Goal: Task Accomplishment & Management: Manage account settings

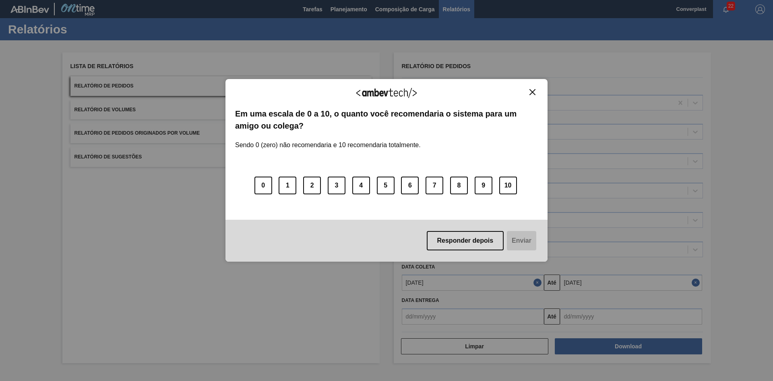
click at [530, 93] on img "Close" at bounding box center [533, 92] width 6 height 6
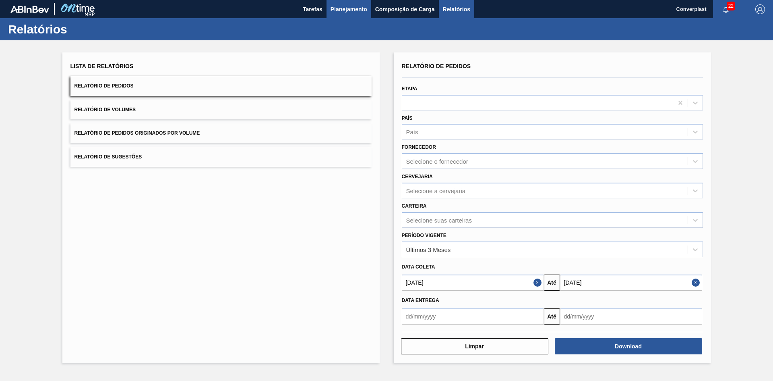
click at [335, 12] on span "Planejamento" at bounding box center [349, 9] width 37 height 10
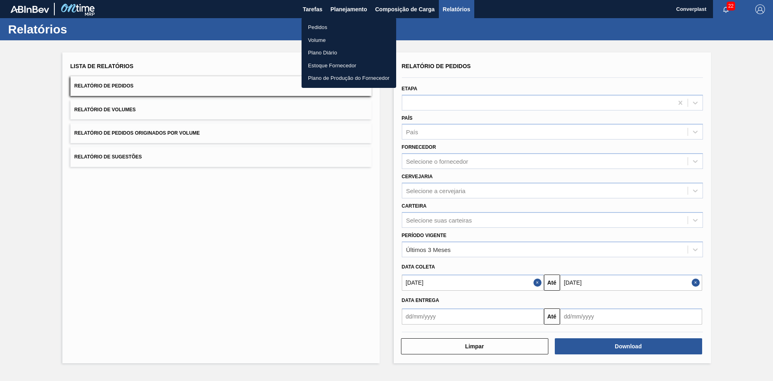
click at [333, 31] on li "Pedidos" at bounding box center [349, 27] width 95 height 13
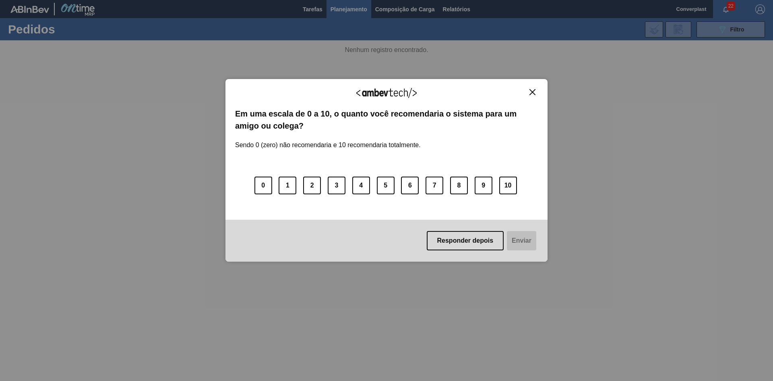
click at [538, 93] on div "Agradecemos seu feedback! Em uma escala de 0 a 10, o quanto você recomendaria o…" at bounding box center [387, 170] width 322 height 183
click at [533, 95] on img "Close" at bounding box center [533, 92] width 6 height 6
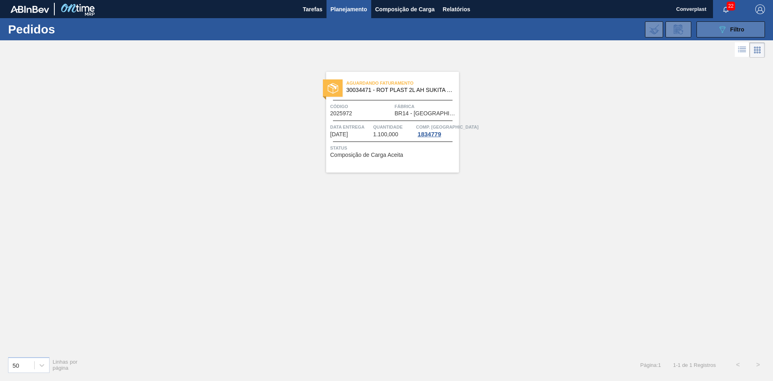
click at [748, 33] on button "089F7B8B-B2A5-4AFE-B5C0-19BA573D28AC Filtro" at bounding box center [731, 29] width 68 height 16
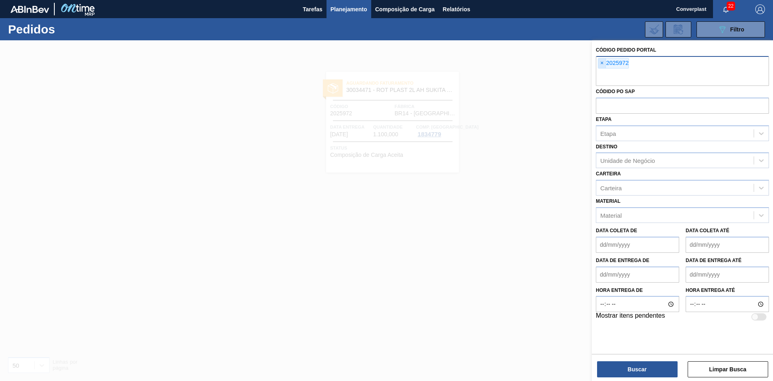
click at [602, 64] on span "×" at bounding box center [602, 63] width 8 height 10
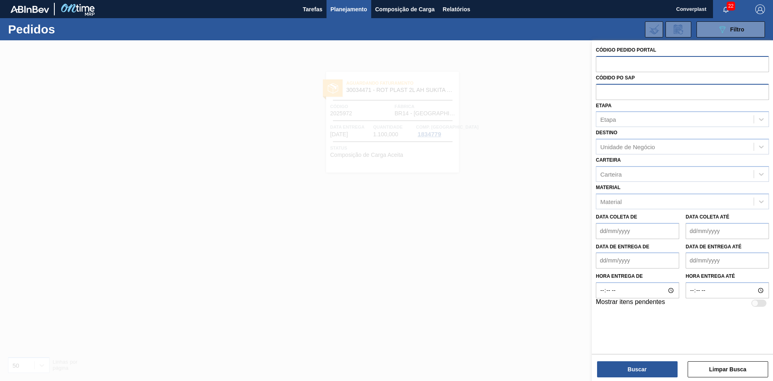
paste input "2018121"
type input "2018121"
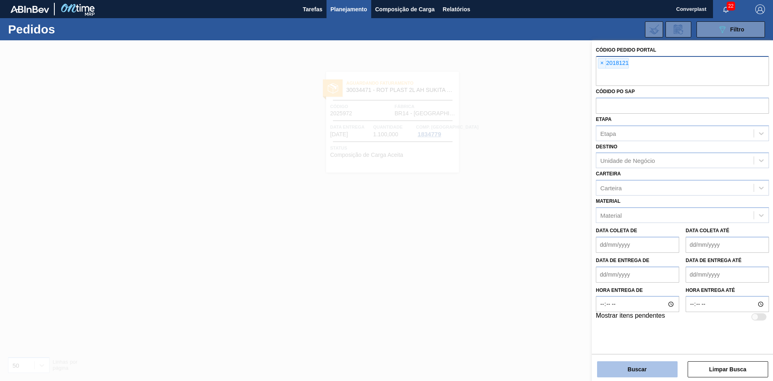
click at [632, 374] on button "Buscar" at bounding box center [637, 369] width 81 height 16
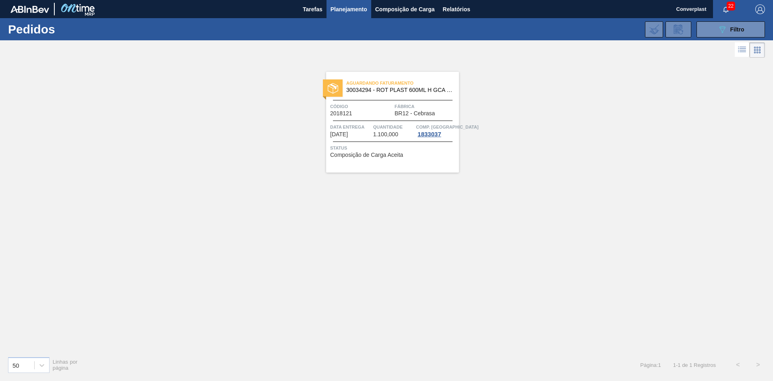
click at [434, 160] on div "Aguardando Faturamento 30034294 - ROT PLAST 600ML H GCA S CLAIM NIV25 Código 20…" at bounding box center [392, 122] width 133 height 101
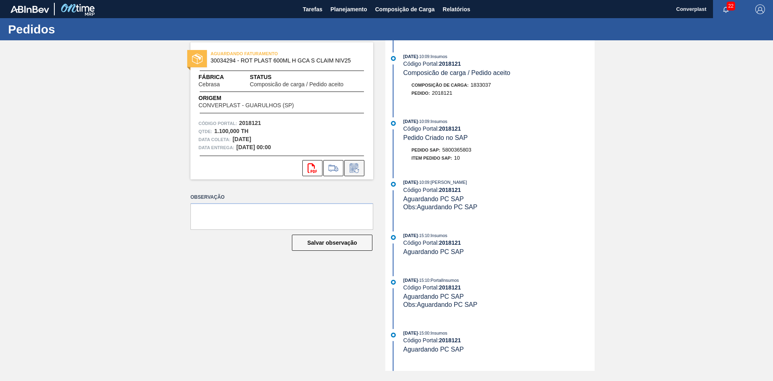
click at [348, 166] on icon at bounding box center [354, 168] width 13 height 10
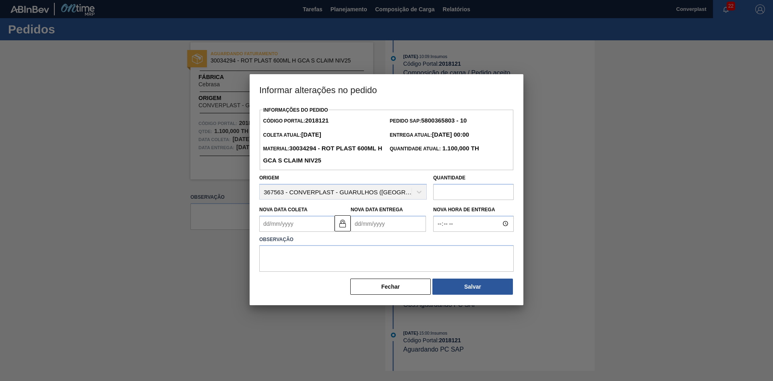
click at [270, 226] on Coleta2018121 "Nova Data Coleta" at bounding box center [296, 223] width 75 height 16
type Coleta2018121 "3"
type Entrega2018121 "[DATE]"
type Coleta2018121 "30"
type Entrega2018121 "[DATE]"
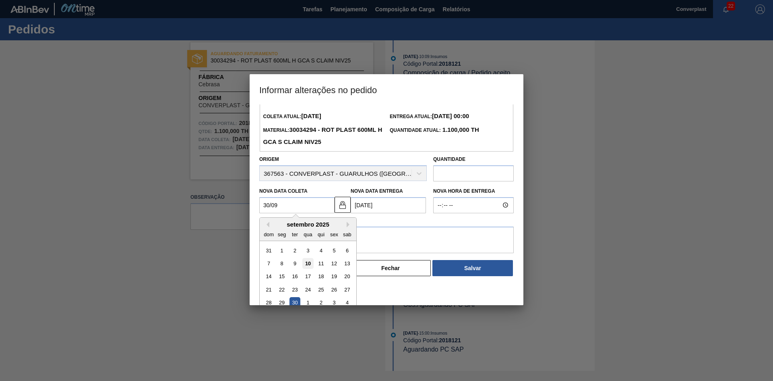
scroll to position [27, 0]
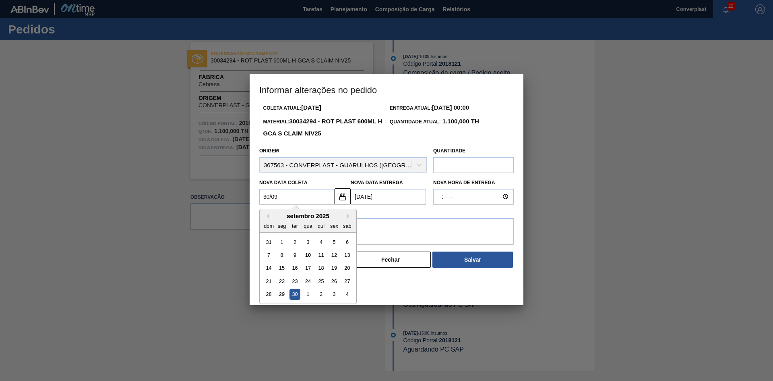
click at [291, 292] on div "30" at bounding box center [295, 293] width 11 height 11
type Coleta2018121 "[DATE]"
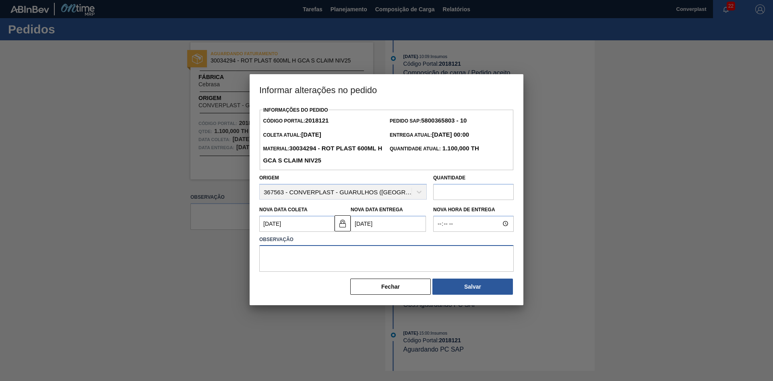
click at [329, 253] on textarea at bounding box center [386, 258] width 255 height 27
type textarea "ajuste data"
click at [487, 286] on button "Salvar" at bounding box center [472, 286] width 81 height 16
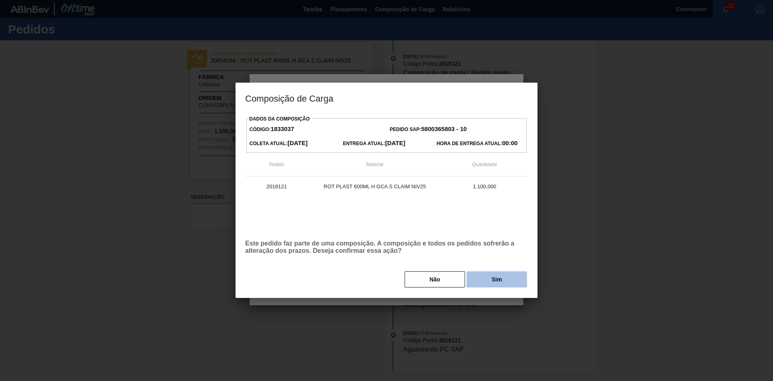
click at [483, 281] on button "Sim" at bounding box center [497, 279] width 60 height 16
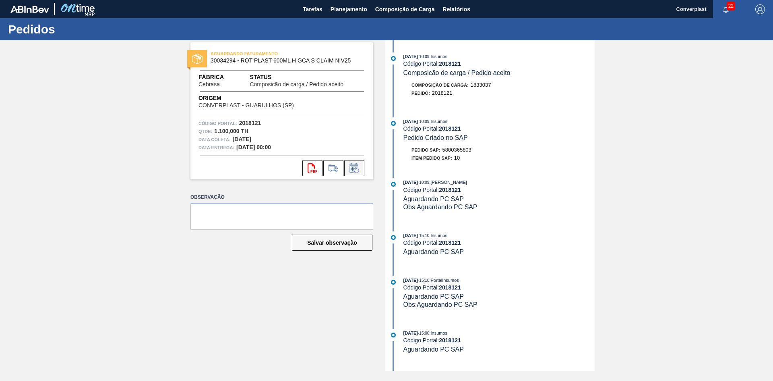
click at [351, 169] on icon at bounding box center [354, 168] width 13 height 10
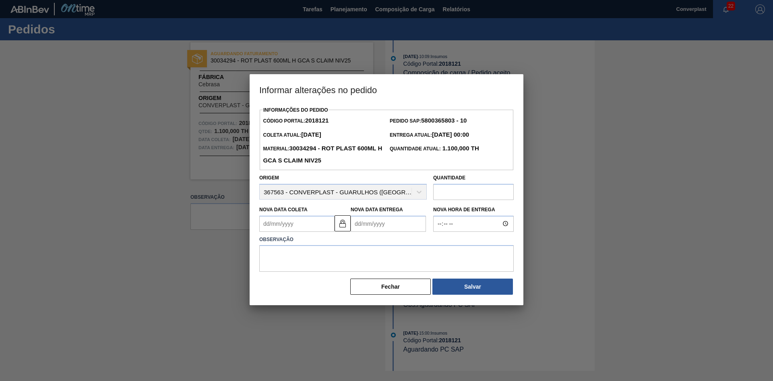
click at [302, 224] on Coleta2018121 "Nova Data Coleta" at bounding box center [296, 223] width 75 height 16
type Coleta2018121 "3"
type Entrega2018121 "[DATE]"
type Coleta2018121 "30"
type Entrega2018121 "[DATE]"
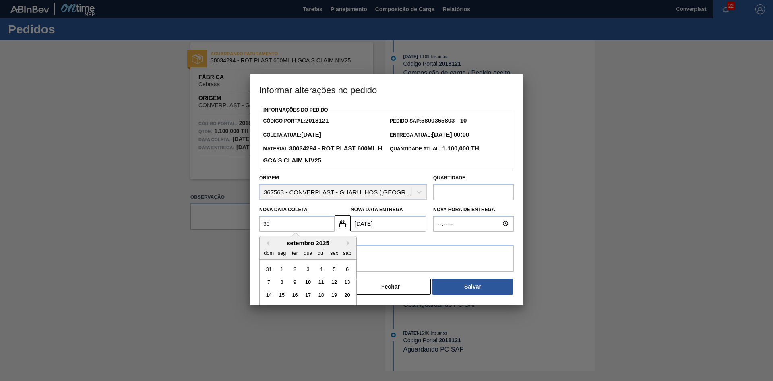
type Coleta2018121 "[DATE]"
click at [396, 261] on textarea at bounding box center [386, 258] width 255 height 27
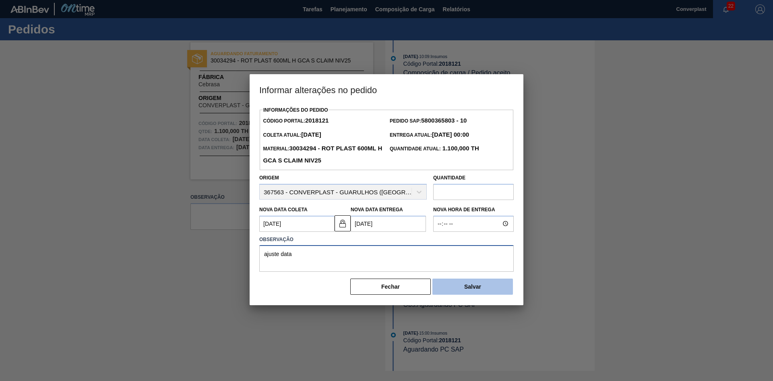
type textarea "ajuste data"
click at [494, 291] on button "Salvar" at bounding box center [472, 286] width 81 height 16
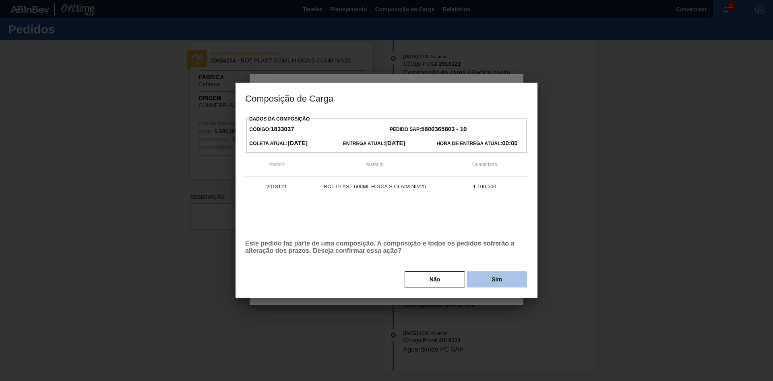
click at [497, 282] on button "Sim" at bounding box center [497, 279] width 60 height 16
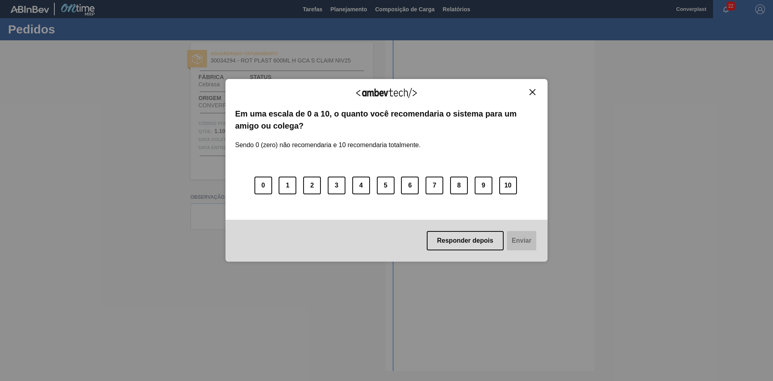
click at [534, 93] on img "Close" at bounding box center [533, 92] width 6 height 6
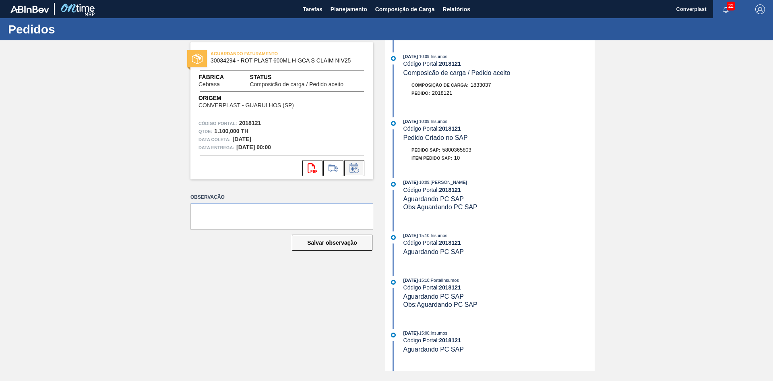
click at [353, 167] on icon at bounding box center [354, 168] width 13 height 10
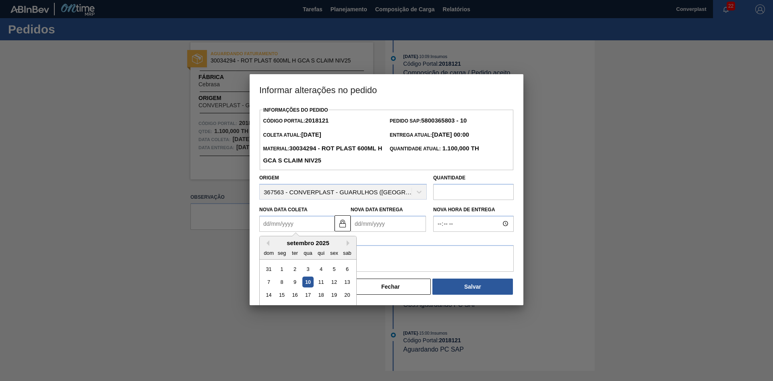
click at [303, 220] on Coleta2018121 "Nova Data Coleta" at bounding box center [296, 223] width 75 height 16
type Coleta2018121 "[DATE]"
type Entrega2018121 "[DATE]"
click at [384, 257] on textarea at bounding box center [386, 258] width 255 height 27
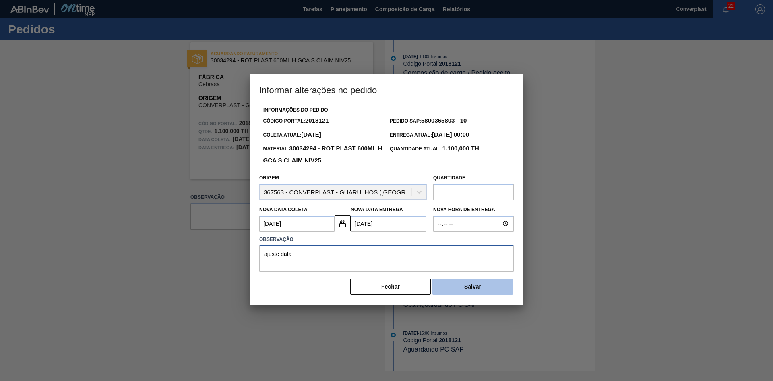
type textarea "ajuste data"
click at [450, 282] on button "Salvar" at bounding box center [472, 286] width 81 height 16
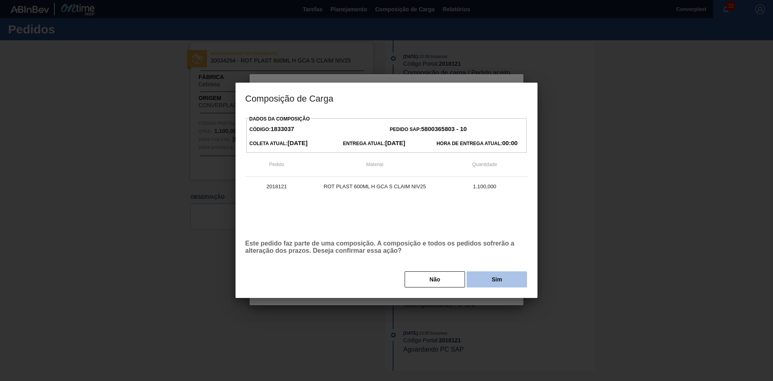
click at [480, 282] on button "Sim" at bounding box center [497, 279] width 60 height 16
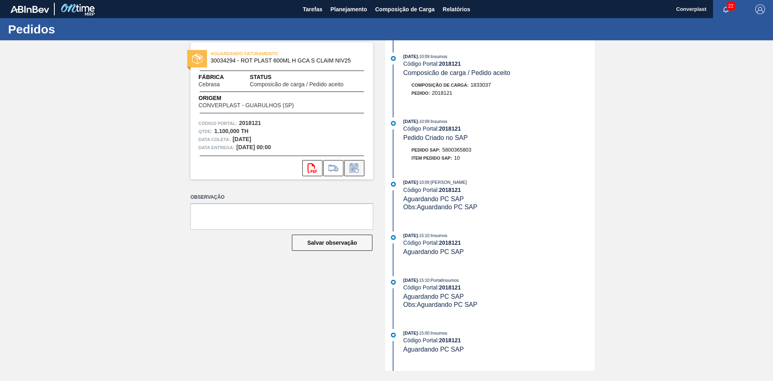
click at [356, 169] on icon at bounding box center [354, 168] width 13 height 10
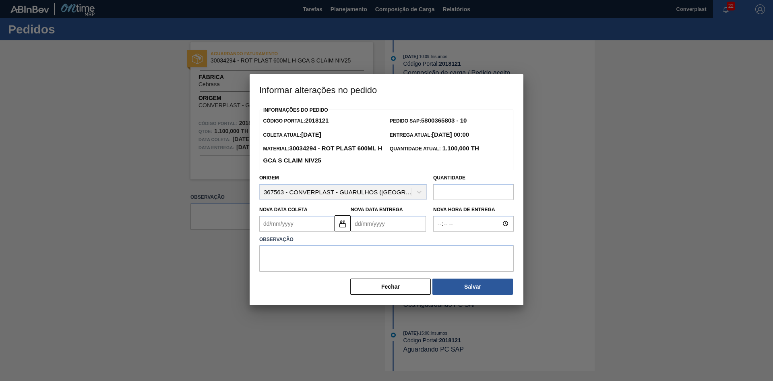
click at [380, 218] on Entrega2018121 "Nova Data Entrega" at bounding box center [388, 223] width 75 height 16
type Entrega2018121 "[DATE]"
type Coleta2018121 "[DATE]"
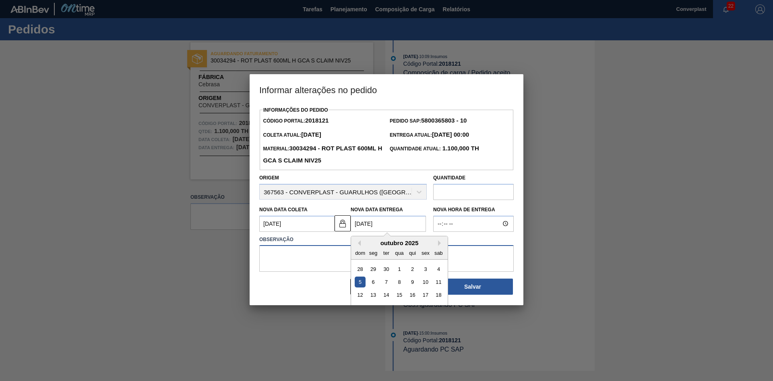
click at [306, 257] on textarea at bounding box center [386, 258] width 255 height 27
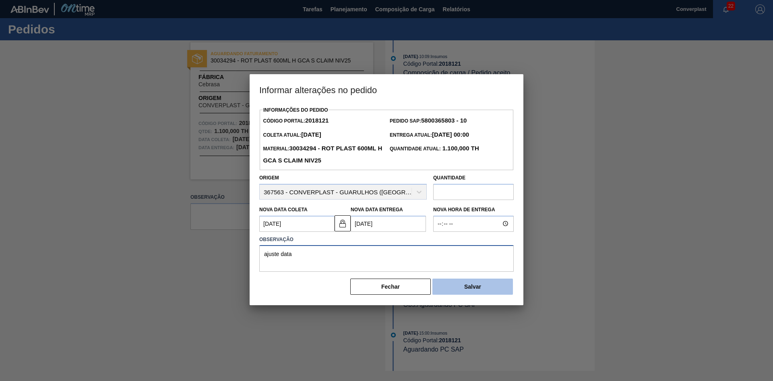
type textarea "ajuste data"
click at [448, 290] on button "Salvar" at bounding box center [472, 286] width 81 height 16
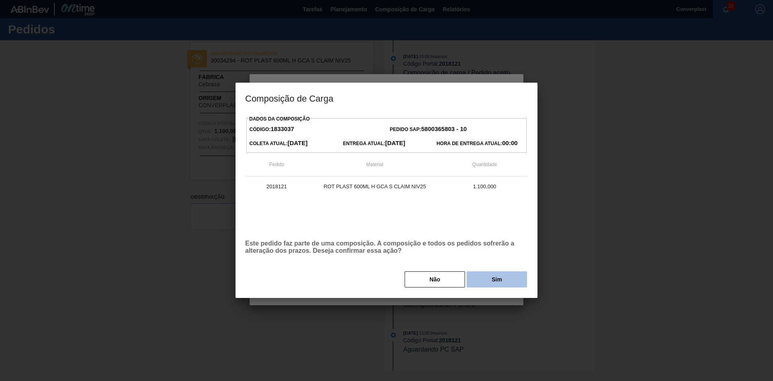
click at [475, 282] on button "Sim" at bounding box center [497, 279] width 60 height 16
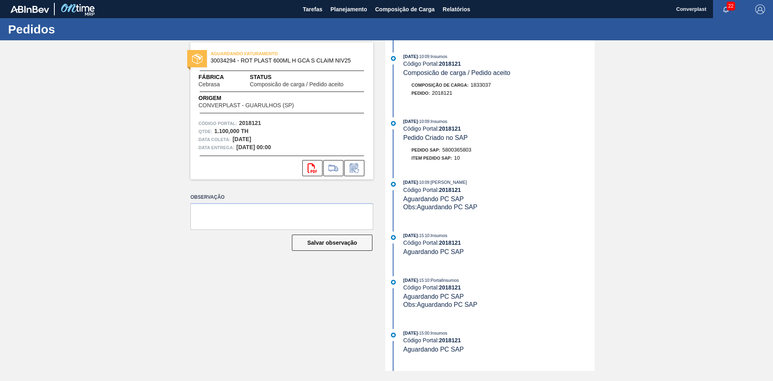
click at [718, 46] on div "AGUARDANDO FATURAMENTO 30034294 - ROT PLAST 600ML H GCA S CLAIM NIV25 Fábrica C…" at bounding box center [386, 205] width 773 height 330
click at [768, 5] on span "button" at bounding box center [760, 9] width 19 height 10
click at [725, 76] on li "Sair" at bounding box center [736, 72] width 61 height 14
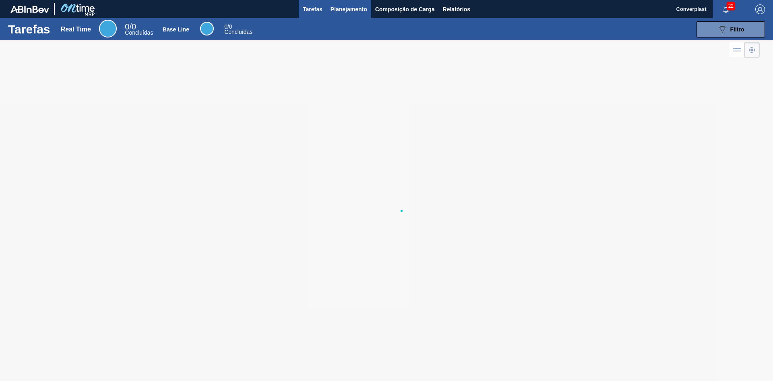
click at [354, 12] on span "Planejamento" at bounding box center [349, 9] width 37 height 10
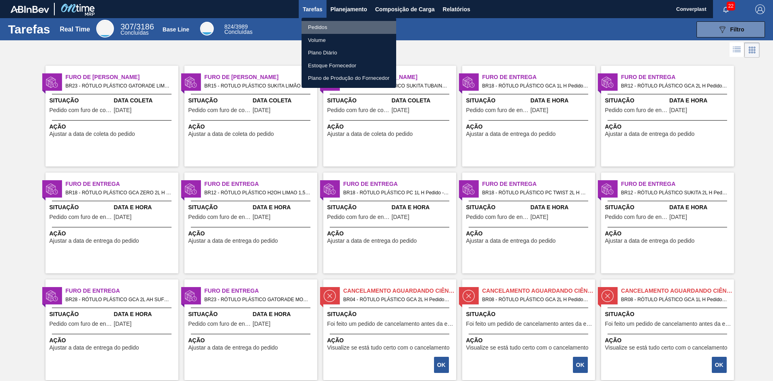
click at [319, 29] on li "Pedidos" at bounding box center [349, 27] width 95 height 13
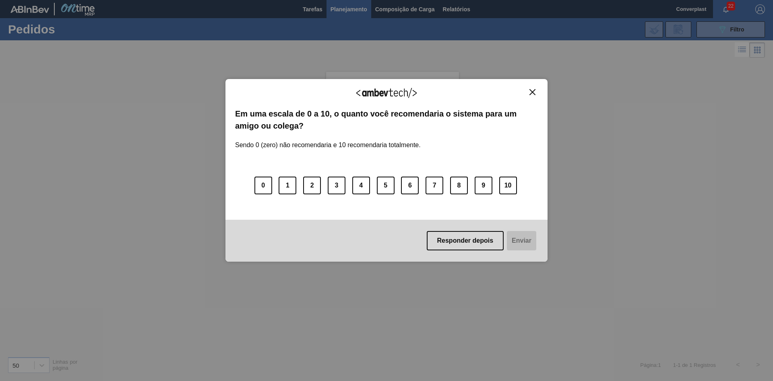
click at [530, 98] on div "Agradecemos seu feedback!" at bounding box center [386, 98] width 303 height 19
click at [530, 95] on div "Agradecemos seu feedback!" at bounding box center [386, 98] width 303 height 19
click at [533, 93] on img "Close" at bounding box center [533, 92] width 6 height 6
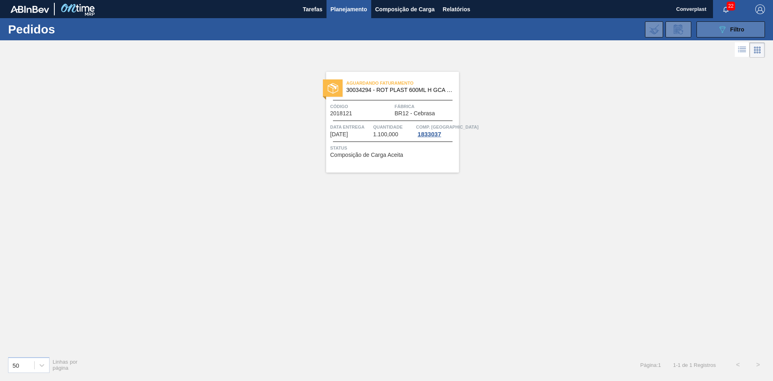
click at [721, 27] on icon "089F7B8B-B2A5-4AFE-B5C0-19BA573D28AC" at bounding box center [723, 30] width 10 height 10
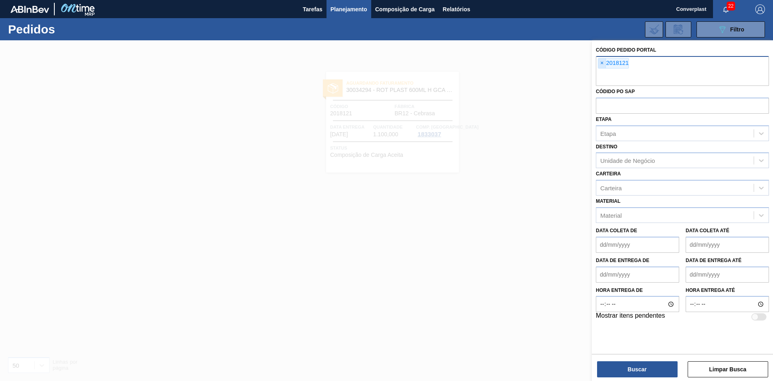
click at [603, 62] on span "×" at bounding box center [602, 63] width 8 height 10
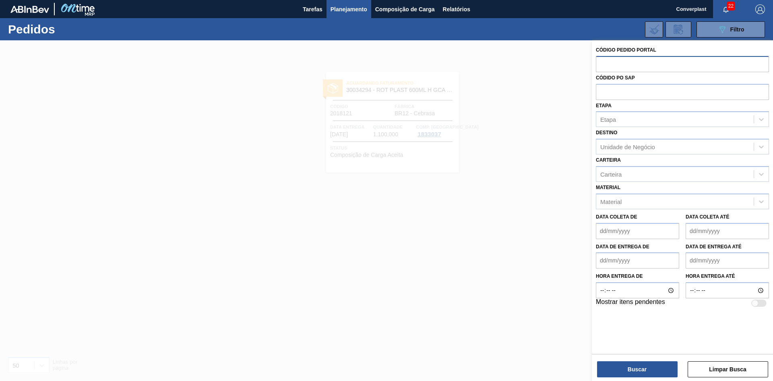
paste input "2018121"
type input "2018121"
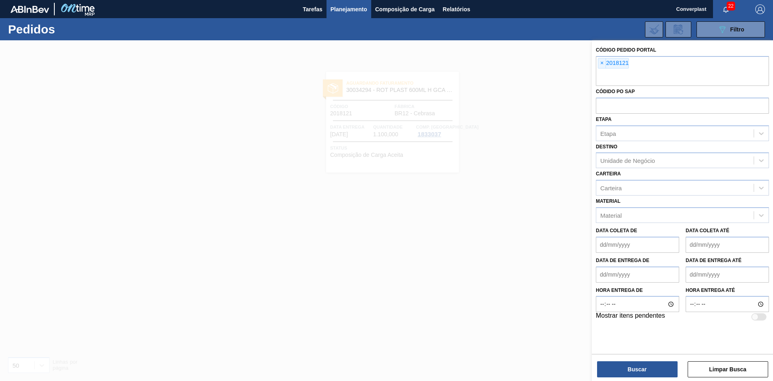
click at [640, 379] on div "Código Pedido Portal × 2018121 Códido PO SAP Etapa Etapa Destino Unidade de Neg…" at bounding box center [682, 211] width 181 height 342
click at [640, 369] on button "Buscar" at bounding box center [637, 369] width 81 height 16
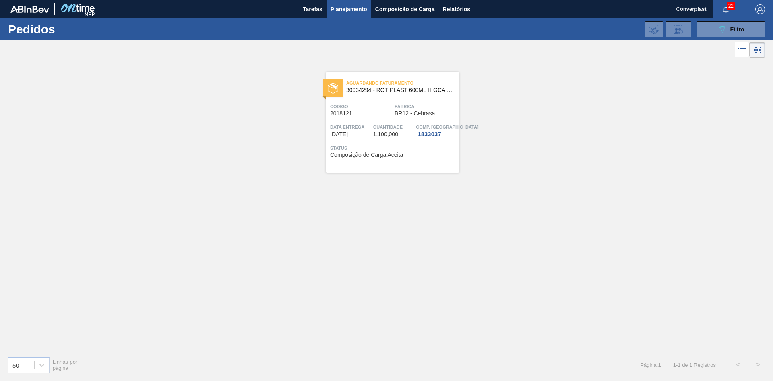
click at [364, 108] on span "Código" at bounding box center [361, 106] width 62 height 8
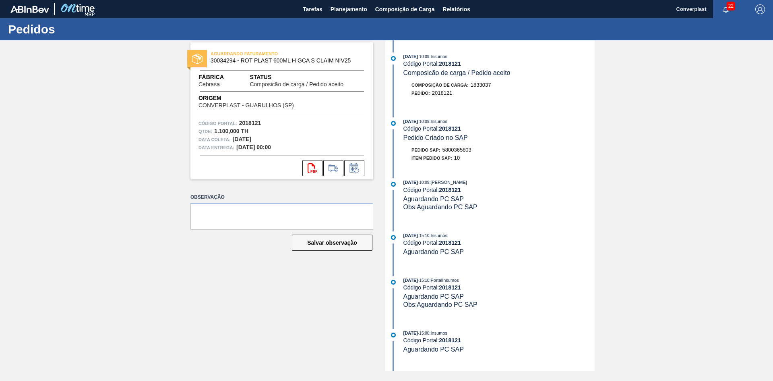
click at [357, 173] on button at bounding box center [354, 168] width 20 height 16
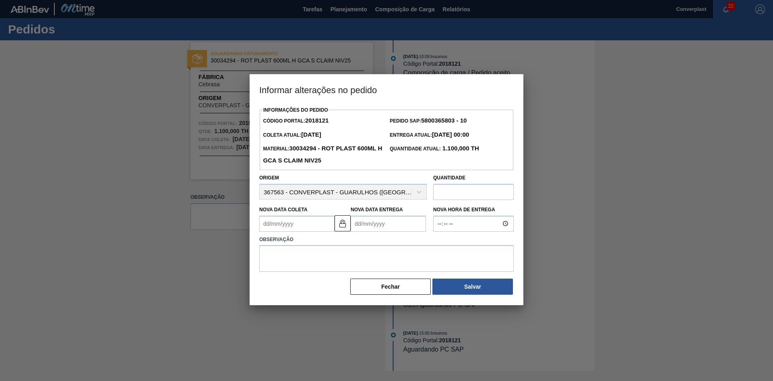
click at [287, 226] on Coleta2018121 "Nova Data Coleta" at bounding box center [296, 223] width 75 height 16
type Coleta2018121 "[DATE]"
type Entrega2018121 "[DATE]"
click at [458, 256] on textarea at bounding box center [386, 258] width 255 height 27
type textarea "ajuste data"
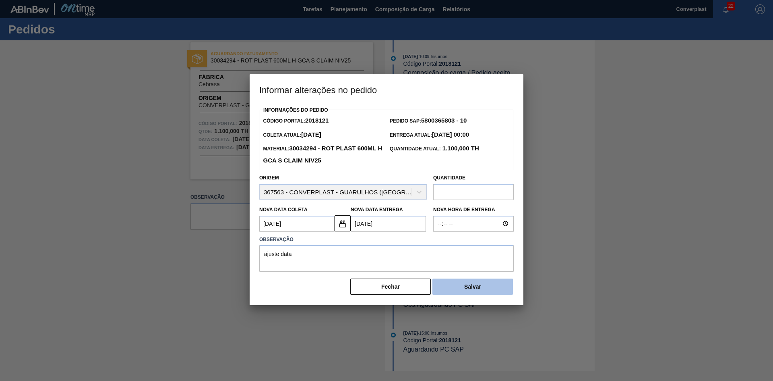
click at [505, 286] on button "Salvar" at bounding box center [472, 286] width 81 height 16
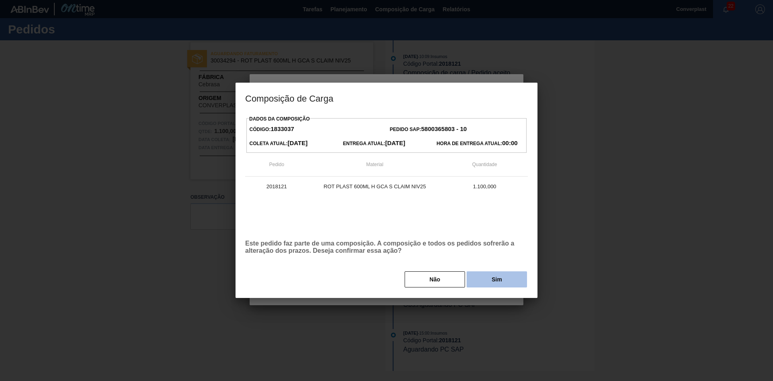
click at [503, 282] on button "Sim" at bounding box center [497, 279] width 60 height 16
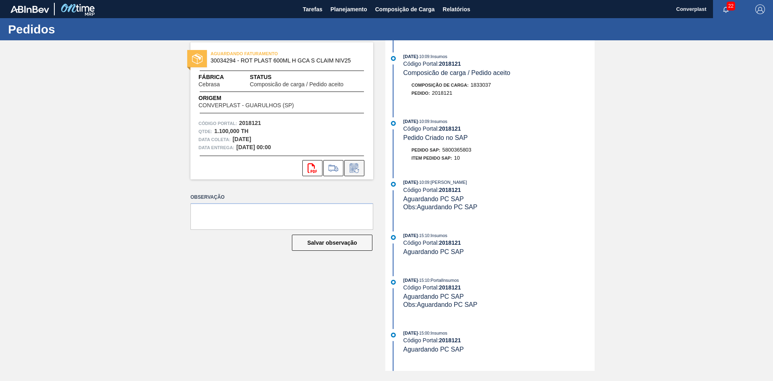
click at [355, 171] on icon at bounding box center [356, 170] width 4 height 4
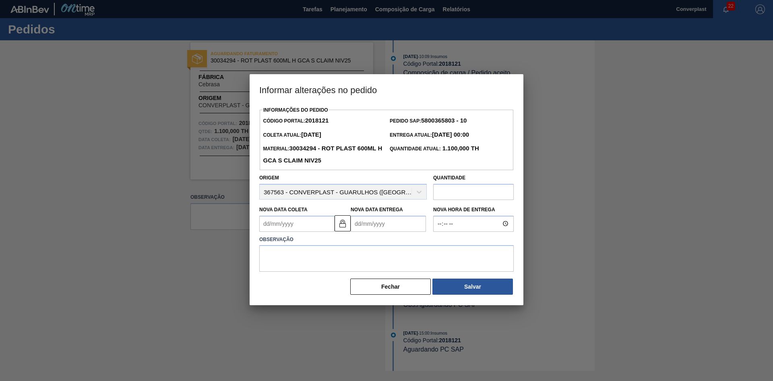
click at [305, 223] on Coleta2018121 "Nova Data Coleta" at bounding box center [296, 223] width 75 height 16
type Coleta2018121 "[DATE]"
type Entrega2018121 "[DATE]"
click at [413, 247] on textarea at bounding box center [386, 258] width 255 height 27
click at [452, 290] on button "Salvar" at bounding box center [472, 286] width 81 height 16
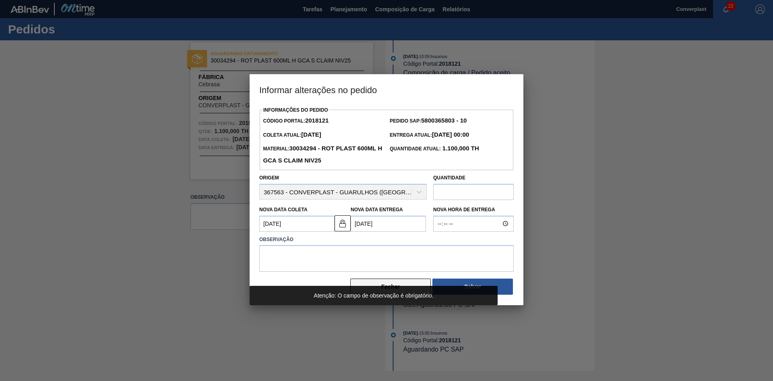
click at [401, 286] on button "Fechar" at bounding box center [390, 286] width 81 height 16
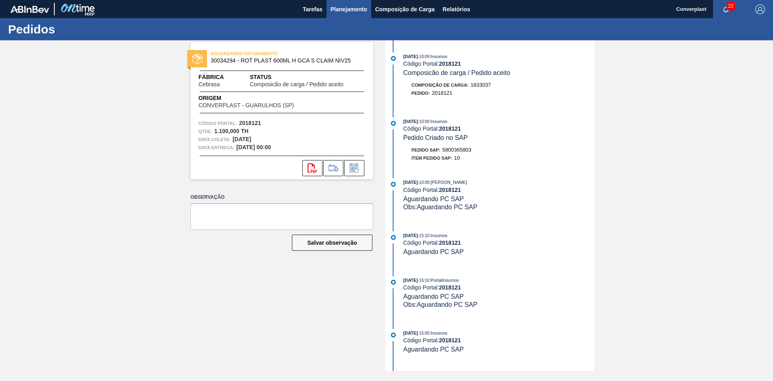
click at [342, 11] on span "Planejamento" at bounding box center [349, 9] width 37 height 10
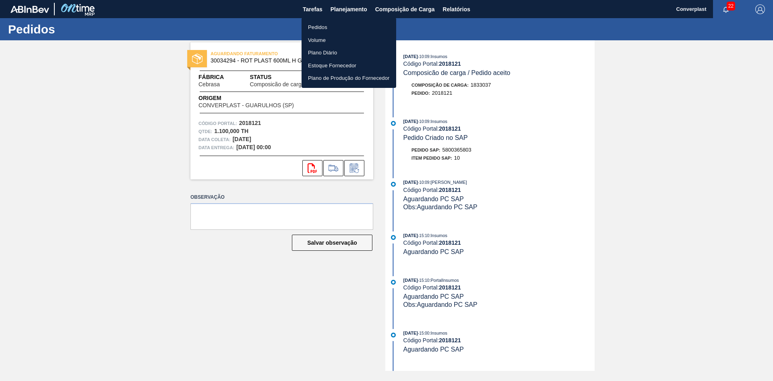
click at [317, 29] on li "Pedidos" at bounding box center [349, 27] width 95 height 13
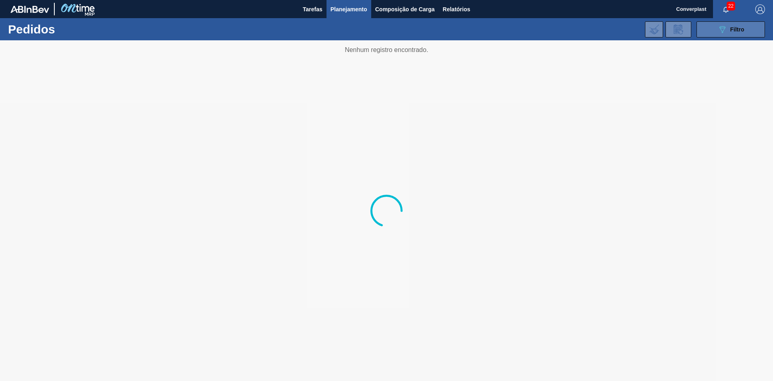
click at [714, 33] on button "089F7B8B-B2A5-4AFE-B5C0-19BA573D28AC Filtro" at bounding box center [731, 29] width 68 height 16
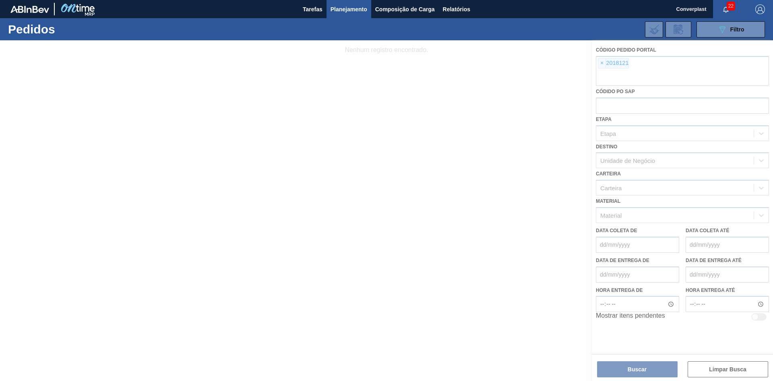
click at [603, 64] on div at bounding box center [386, 210] width 773 height 340
click at [601, 66] on div at bounding box center [386, 210] width 773 height 340
click at [602, 63] on div at bounding box center [386, 210] width 773 height 340
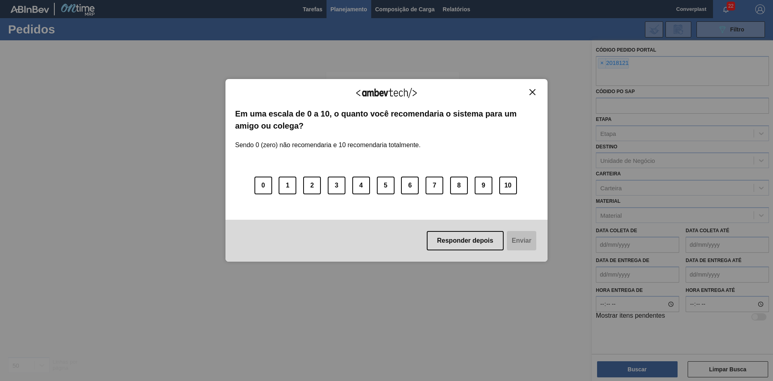
click at [535, 92] on img "Close" at bounding box center [533, 92] width 6 height 6
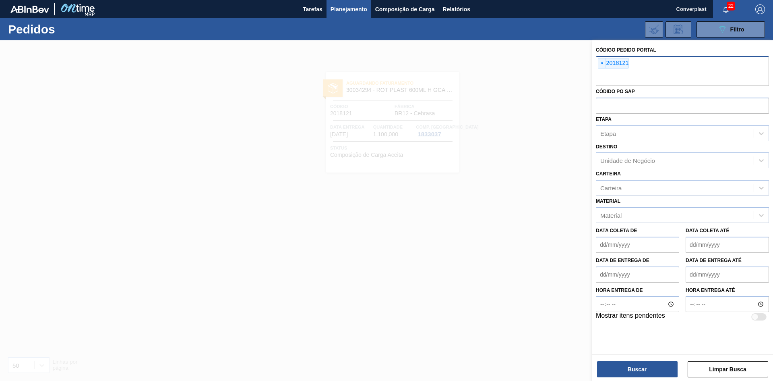
click at [600, 64] on span "×" at bounding box center [602, 63] width 8 height 10
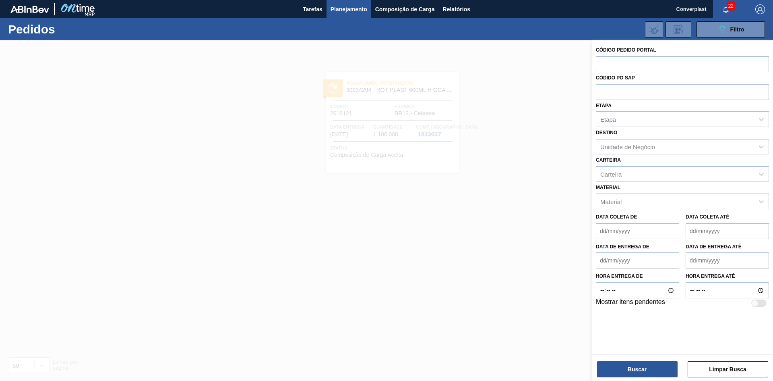
paste input "2007582"
type input "2007582"
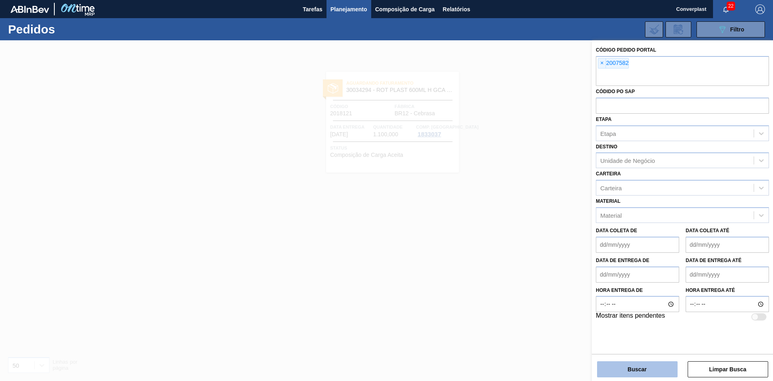
click at [641, 375] on button "Buscar" at bounding box center [637, 369] width 81 height 16
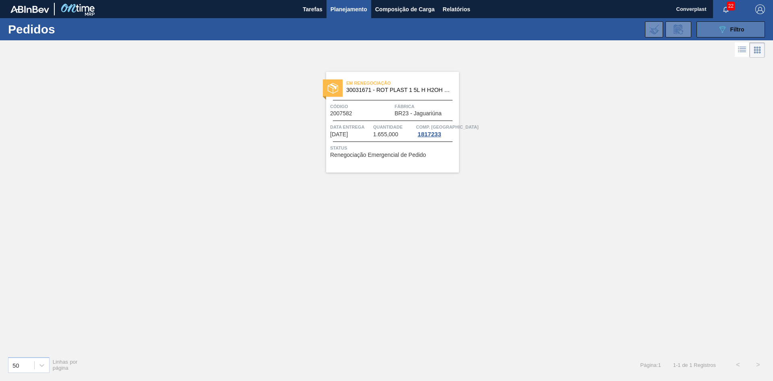
click at [714, 28] on button "089F7B8B-B2A5-4AFE-B5C0-19BA573D28AC Filtro" at bounding box center [731, 29] width 68 height 16
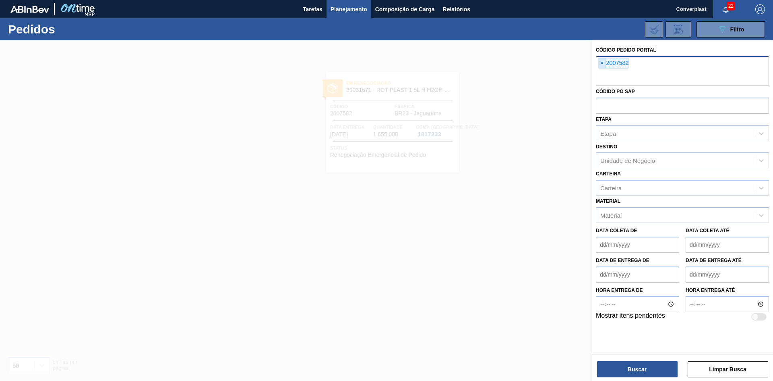
click at [601, 63] on span "×" at bounding box center [602, 63] width 8 height 10
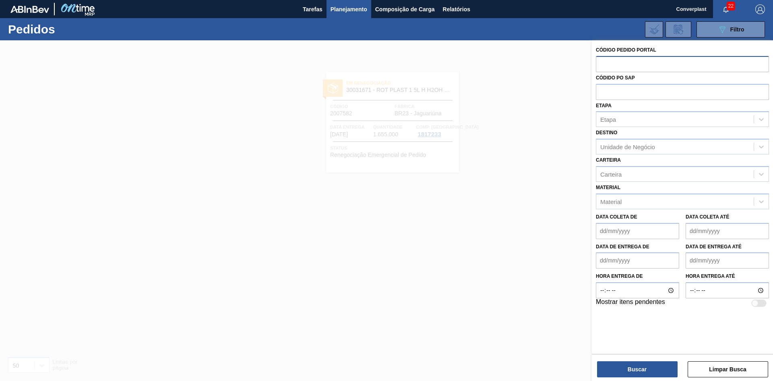
paste input "2023539"
type input "2023539"
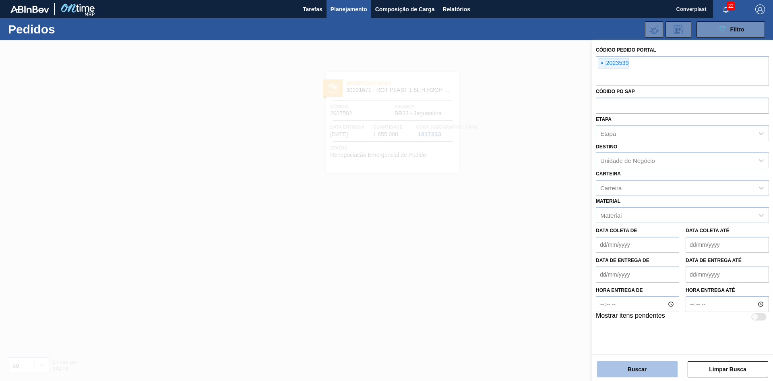
click at [656, 364] on button "Buscar" at bounding box center [637, 369] width 81 height 16
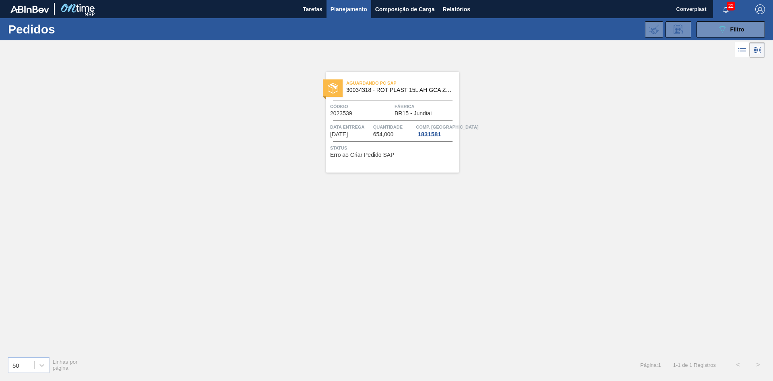
click at [474, 170] on div "Aguardando PC SAP 30034318 - ROT PLAST 15L AH GCA ZERO S CL NIV25 Código 202353…" at bounding box center [386, 205] width 773 height 290
click at [431, 166] on div "Aguardando PC SAP 30034318 - ROT PLAST 15L AH GCA ZERO S CL NIV25 Código 202353…" at bounding box center [392, 122] width 133 height 101
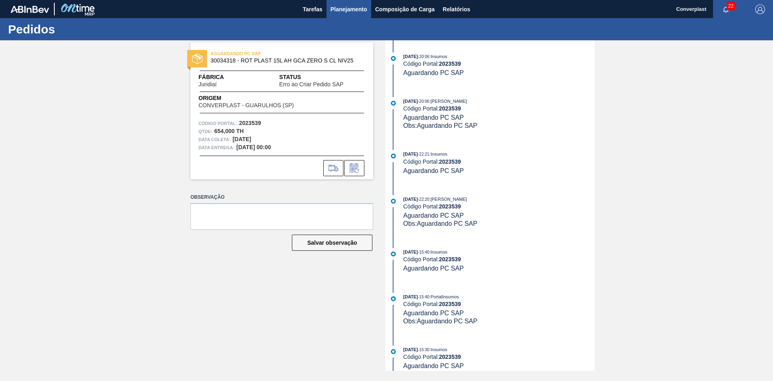
click at [348, 13] on span "Planejamento" at bounding box center [349, 9] width 37 height 10
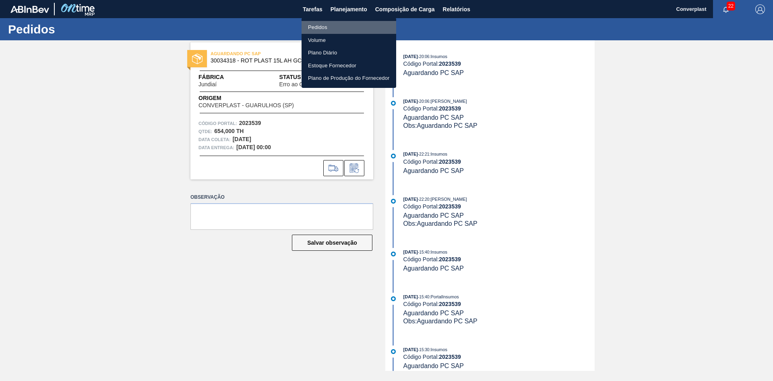
click at [325, 29] on li "Pedidos" at bounding box center [349, 27] width 95 height 13
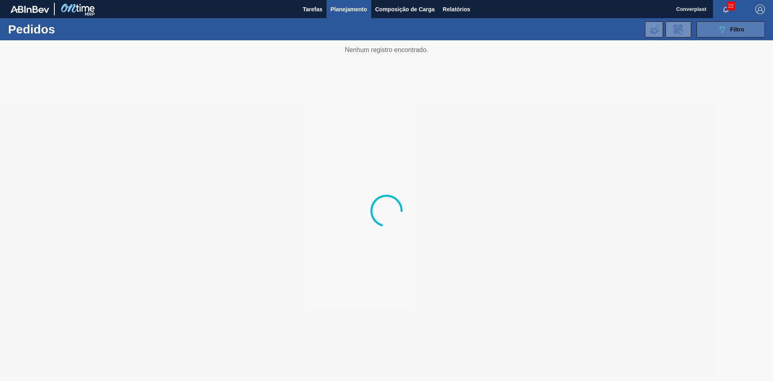
click at [722, 31] on icon "089F7B8B-B2A5-4AFE-B5C0-19BA573D28AC" at bounding box center [723, 30] width 10 height 10
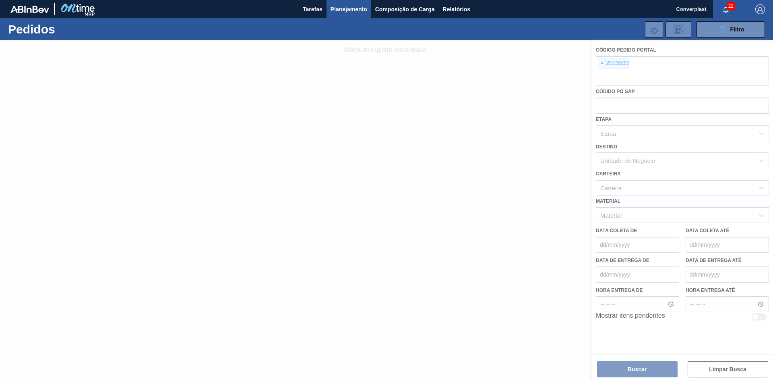
click at [603, 64] on div at bounding box center [386, 210] width 773 height 340
click at [600, 64] on div at bounding box center [386, 210] width 773 height 340
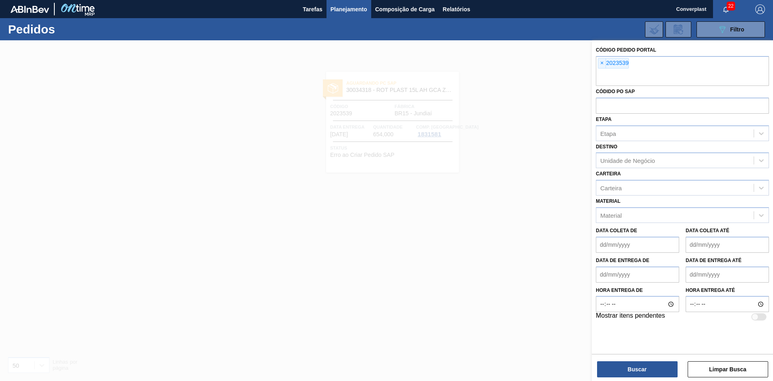
click at [600, 64] on span "×" at bounding box center [602, 63] width 8 height 10
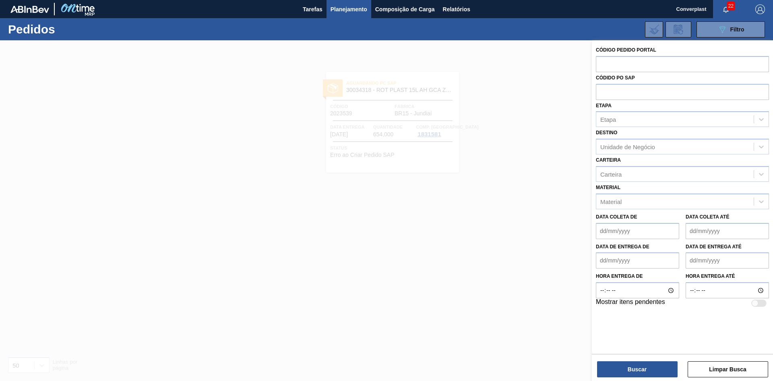
paste input "2023540"
type input "2023540"
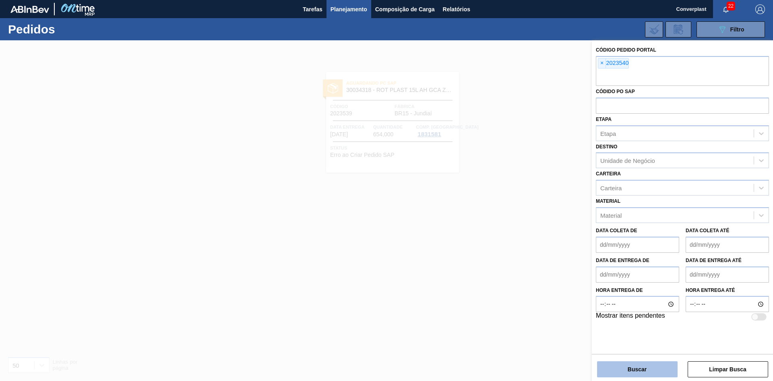
click at [642, 373] on button "Buscar" at bounding box center [637, 369] width 81 height 16
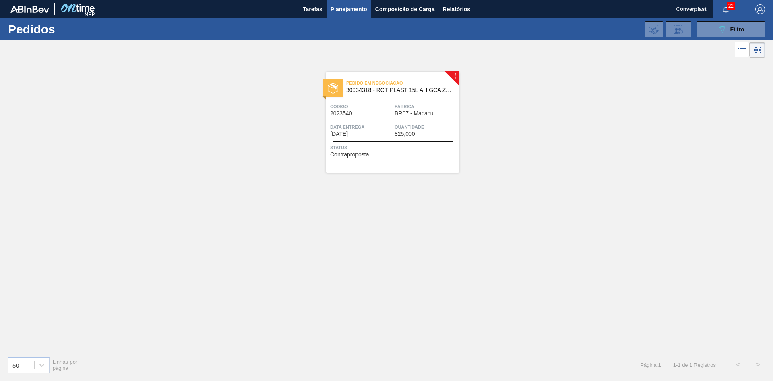
click at [425, 145] on span "Status" at bounding box center [393, 147] width 127 height 8
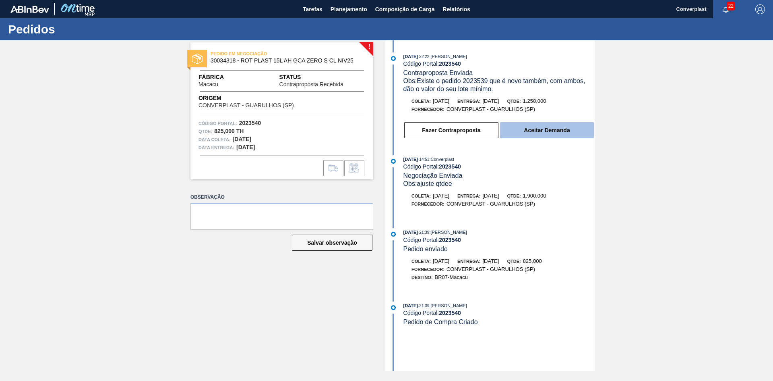
click at [517, 129] on button "Aceitar Demanda" at bounding box center [547, 130] width 94 height 16
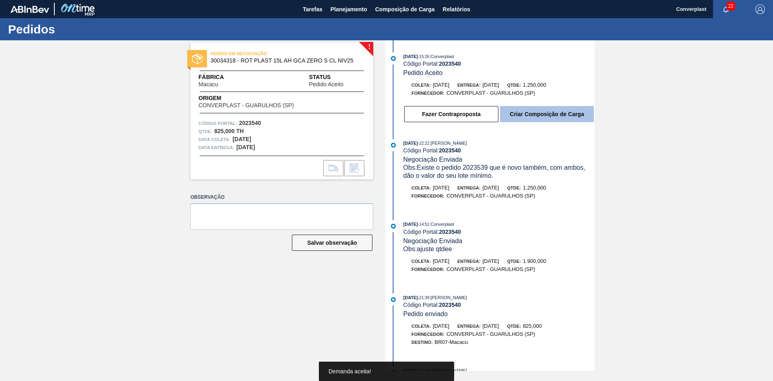
click at [523, 113] on button "Criar Composição de Carga" at bounding box center [547, 114] width 94 height 16
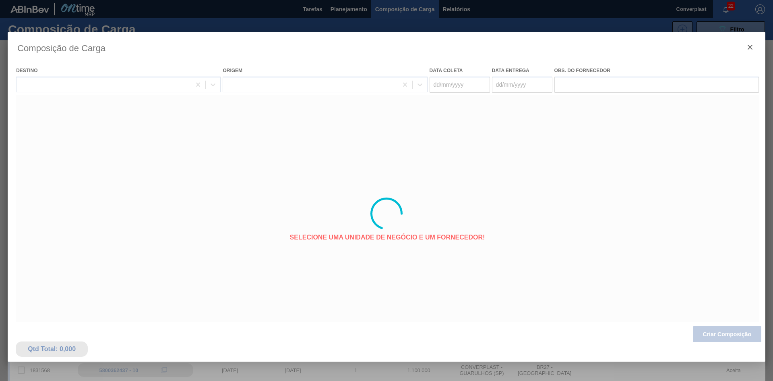
type coleta "29/09/2025"
type entrega "[DATE]"
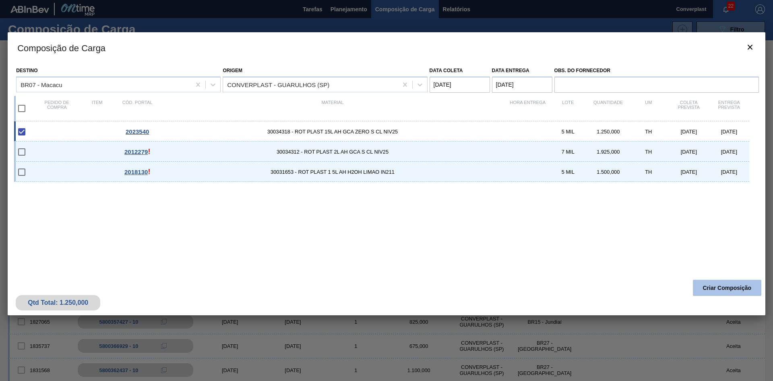
click at [707, 291] on button "Criar Composição" at bounding box center [727, 287] width 68 height 16
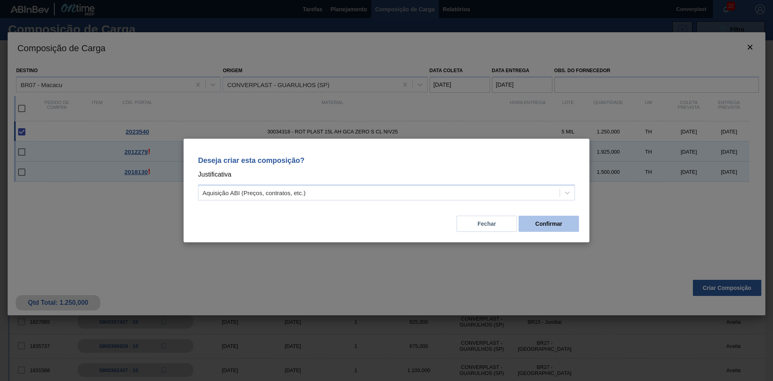
click at [532, 223] on button "Confirmar" at bounding box center [549, 223] width 60 height 16
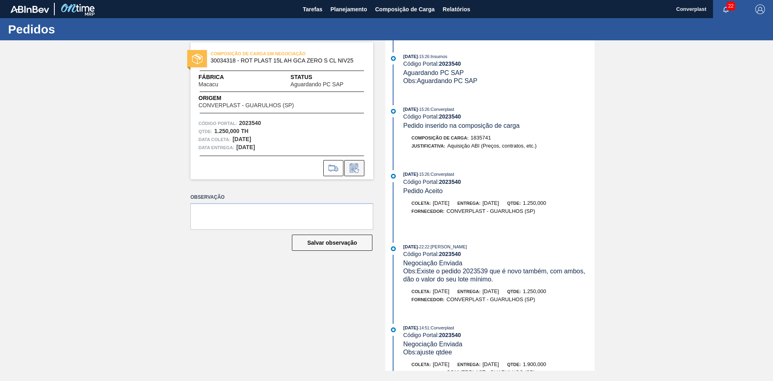
click at [355, 171] on icon at bounding box center [356, 170] width 4 height 4
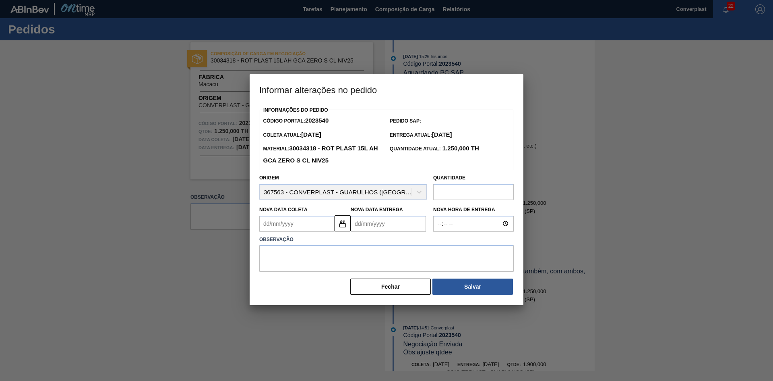
click at [446, 192] on input "text" at bounding box center [473, 192] width 81 height 16
type input "524"
click at [293, 221] on Coleta2023540 "Nova Data Coleta" at bounding box center [296, 223] width 75 height 16
type Coleta2023540 "1"
type Entrega2023540 "03/09/2025"
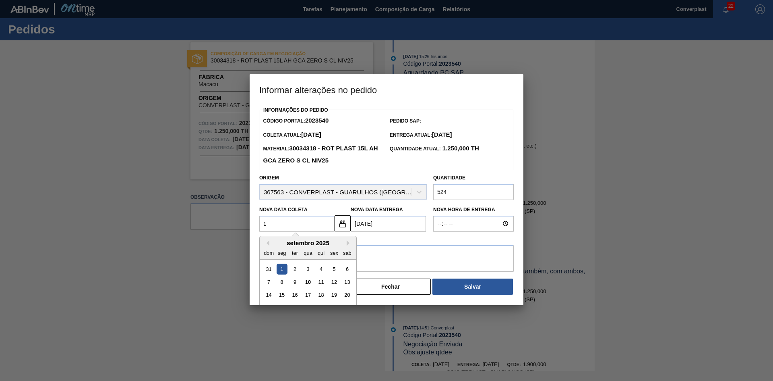
type Coleta2023540 "19"
type Entrega2023540 "21/09/2025"
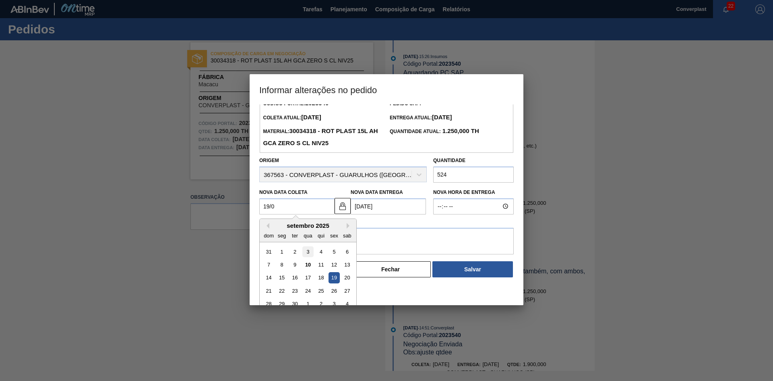
scroll to position [27, 0]
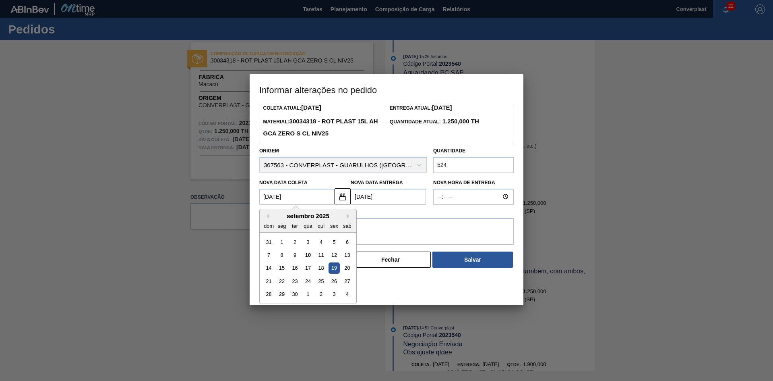
click at [364, 200] on div "Informações do Pedido Código Portal: 2023540 Pedido SAP: Coleta Atual: 29/09/20…" at bounding box center [386, 172] width 255 height 191
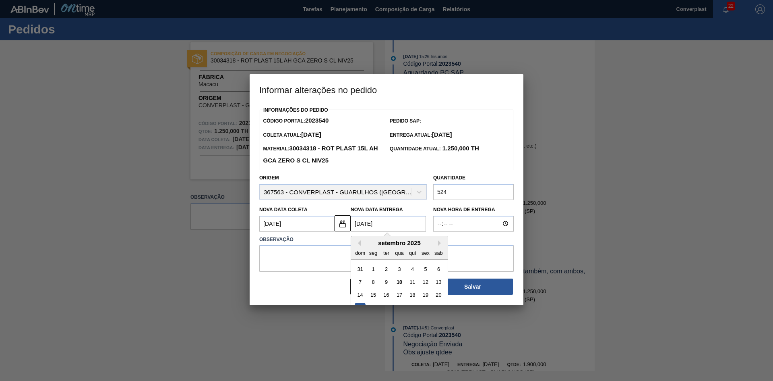
click at [358, 224] on Entrega2023540 "21/09/2025" at bounding box center [388, 223] width 75 height 16
type Coleta2023540 "31/08/2025"
type Entrega2023540 "2/09/2025"
type Coleta2023540 "20/09/2025"
type Entrega2023540 "22/09/2025"
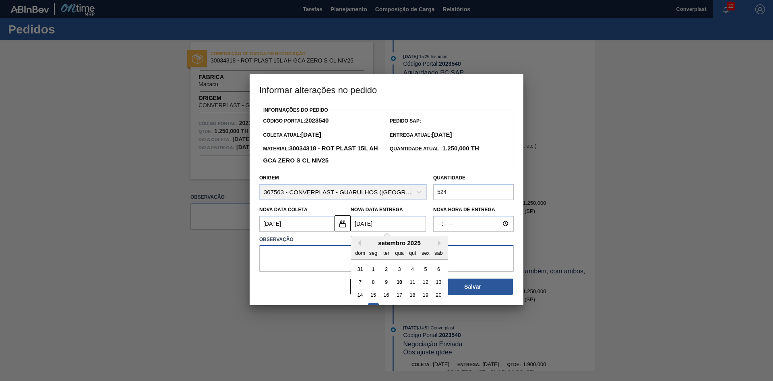
click at [286, 254] on textarea at bounding box center [386, 258] width 255 height 27
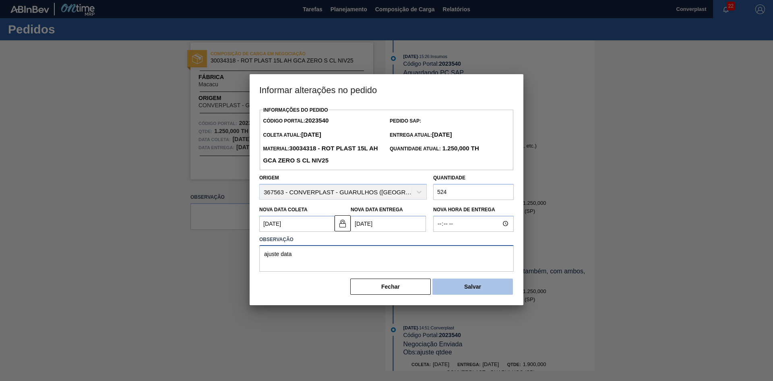
type textarea "ajuste data"
click at [453, 288] on button "Salvar" at bounding box center [472, 286] width 81 height 16
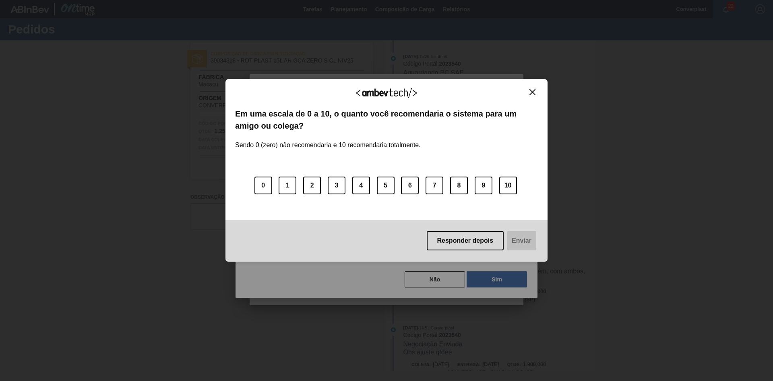
click at [531, 89] on img "Close" at bounding box center [533, 92] width 6 height 6
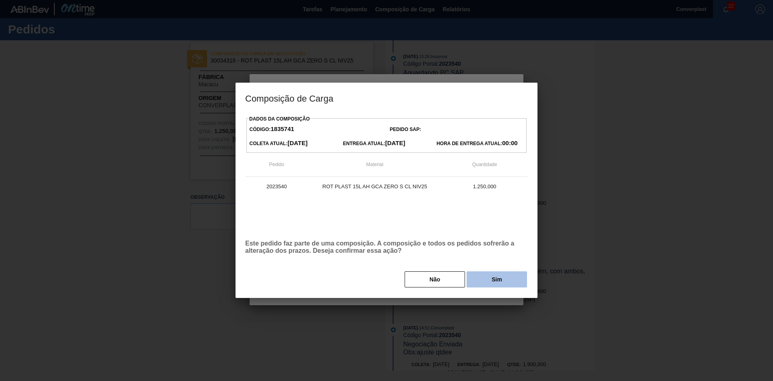
click at [497, 286] on button "Sim" at bounding box center [497, 279] width 60 height 16
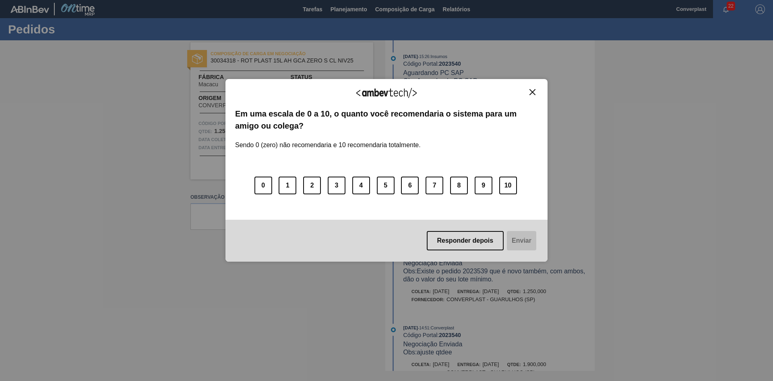
click at [534, 97] on div "Agradecemos seu feedback!" at bounding box center [386, 98] width 303 height 19
click at [533, 94] on img "Close" at bounding box center [533, 92] width 6 height 6
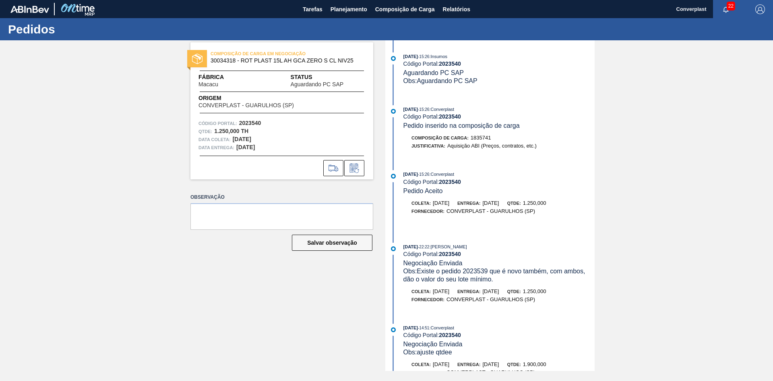
click at [740, 114] on div "COMPOSIÇÃO DE CARGA EM NEGOCIAÇÃO 30034318 - ROT PLAST 15L AH GCA ZERO S CL NIV…" at bounding box center [386, 205] width 773 height 330
click at [619, 147] on div "COMPOSIÇÃO DE CARGA EM NEGOCIAÇÃO 30034318 - ROT PLAST 15L AH GCA ZERO S CL NIV…" at bounding box center [386, 205] width 773 height 330
drag, startPoint x: 484, startPoint y: 74, endPoint x: 448, endPoint y: 72, distance: 36.4
click at [484, 74] on div "10/09/2025 - 15:26 : Insumos Código Portal: 2023540 Aguardando PC SAP Obs: Agua…" at bounding box center [498, 68] width 191 height 33
click at [353, 12] on span "Planejamento" at bounding box center [349, 9] width 37 height 10
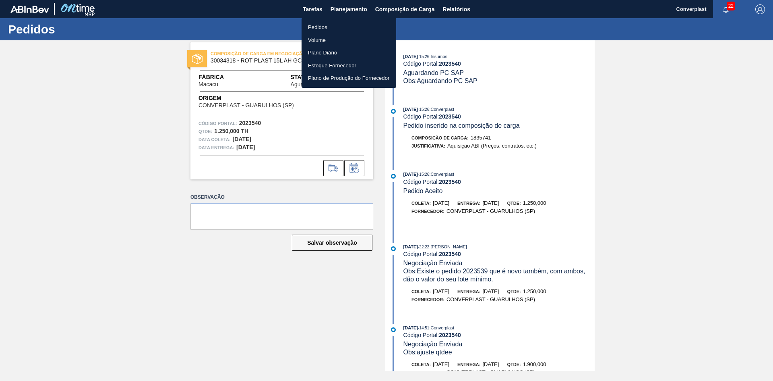
click at [333, 28] on li "Pedidos" at bounding box center [349, 27] width 95 height 13
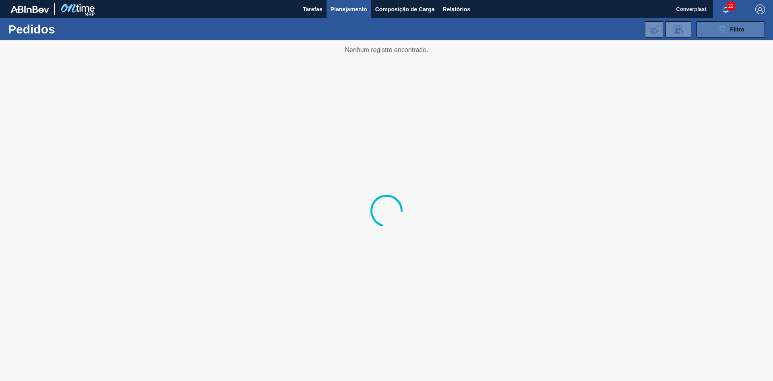
click at [730, 30] on span "Filtro" at bounding box center [737, 29] width 14 height 6
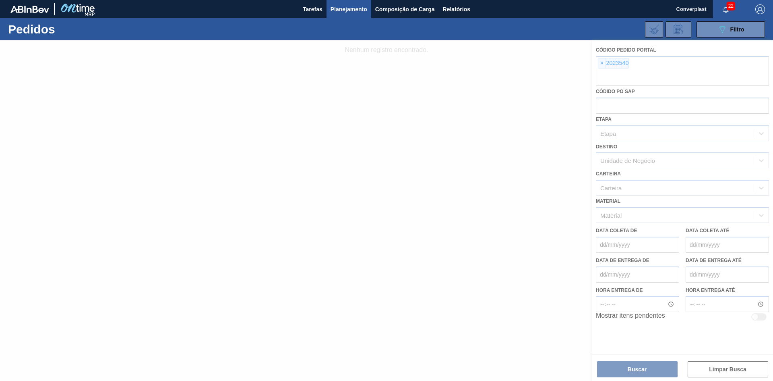
click at [602, 60] on div at bounding box center [386, 210] width 773 height 340
click at [602, 64] on div at bounding box center [386, 210] width 773 height 340
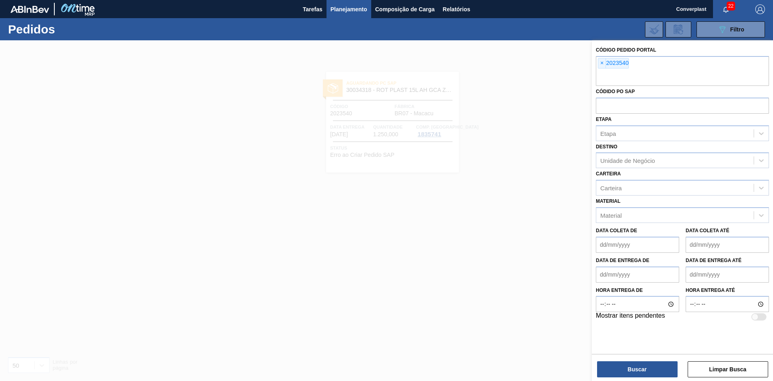
click at [602, 64] on span "×" at bounding box center [602, 63] width 8 height 10
paste input "1992000"
type input "1992000"
click at [621, 362] on button "Buscar" at bounding box center [637, 369] width 81 height 16
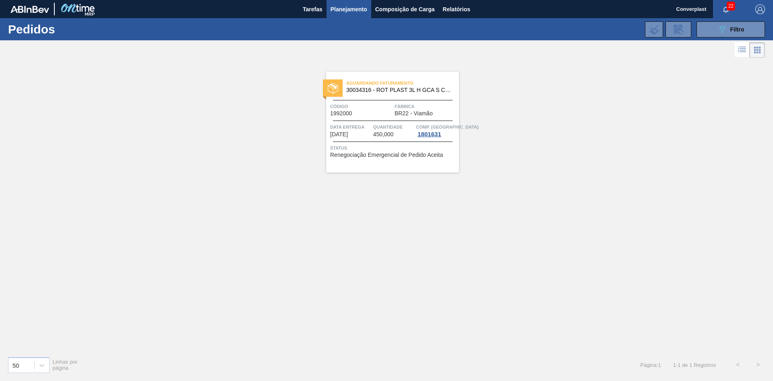
click at [361, 105] on span "Código" at bounding box center [361, 106] width 62 height 8
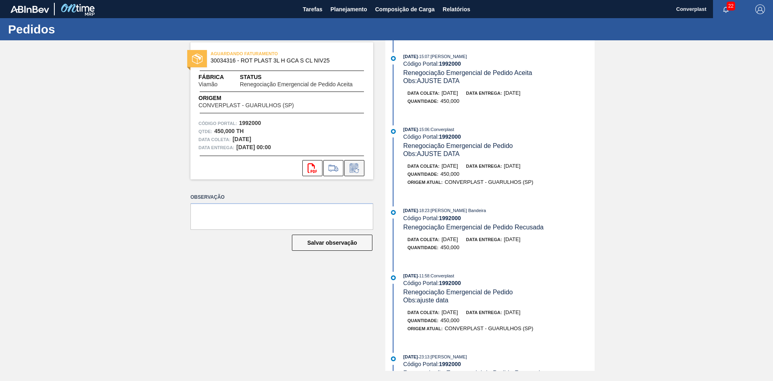
click at [353, 172] on icon at bounding box center [354, 168] width 13 height 10
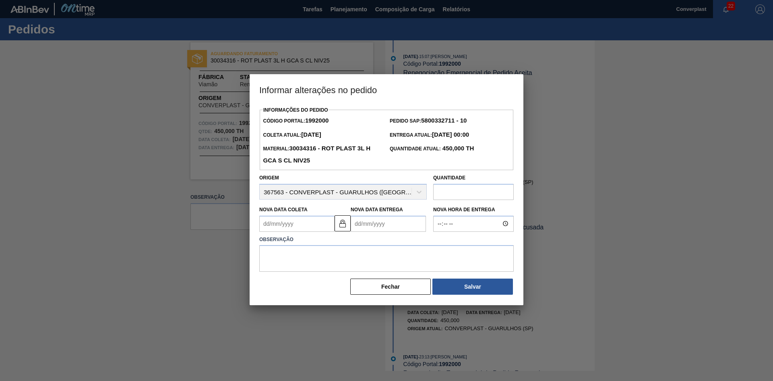
click at [462, 197] on input "text" at bounding box center [473, 192] width 81 height 16
type input "715"
click at [354, 260] on textarea at bounding box center [386, 258] width 255 height 27
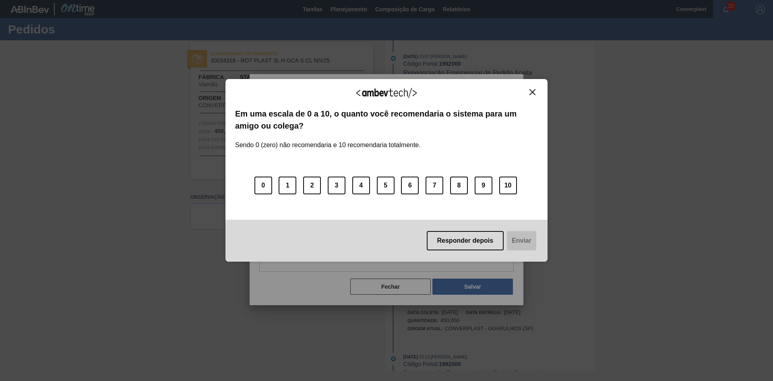
click at [537, 92] on button "Close" at bounding box center [532, 92] width 11 height 7
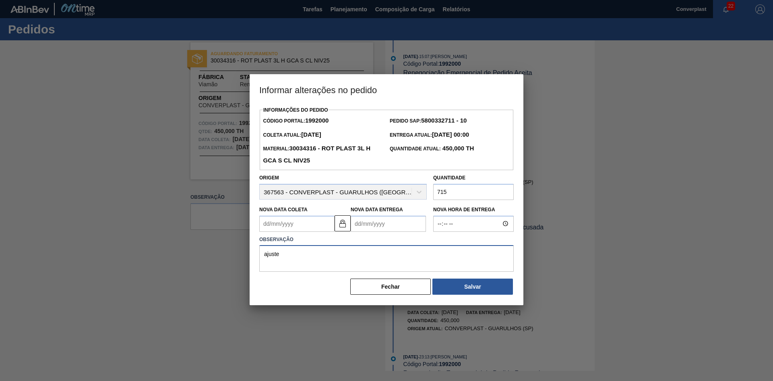
click at [317, 255] on textarea "ajuste" at bounding box center [386, 258] width 255 height 27
type textarea "ajuste quantidade"
click at [468, 289] on button "Salvar" at bounding box center [472, 286] width 81 height 16
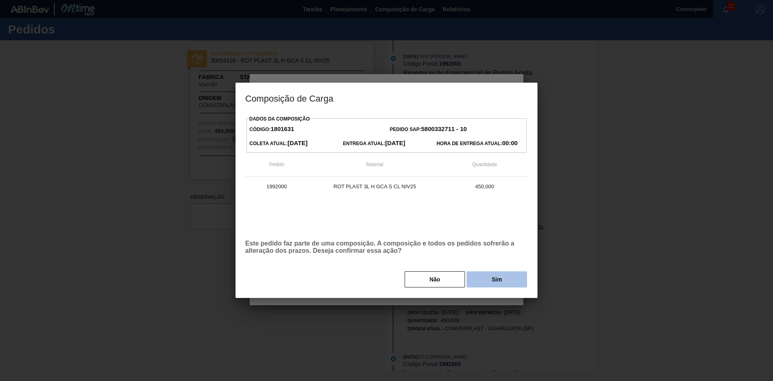
click at [484, 279] on button "Sim" at bounding box center [497, 279] width 60 height 16
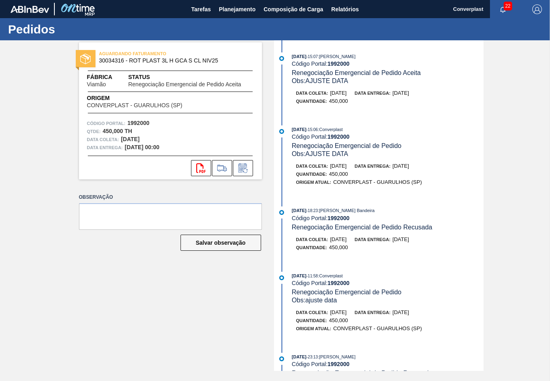
click at [518, 53] on div "AGUARDANDO FATURAMENTO 30034316 - ROT PLAST 3L H GCA S CL NIV25 Fábrica Viamão …" at bounding box center [275, 205] width 550 height 330
click at [244, 12] on span "Planejamento" at bounding box center [237, 9] width 37 height 10
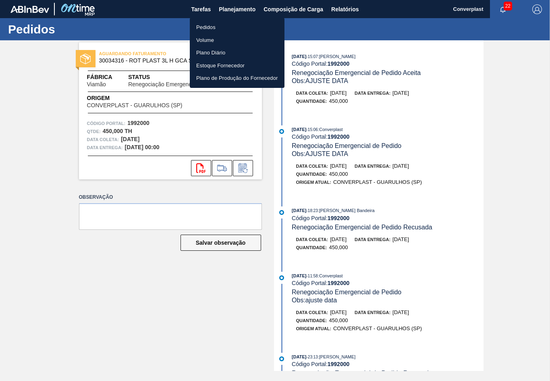
click at [32, 153] on div at bounding box center [275, 190] width 550 height 381
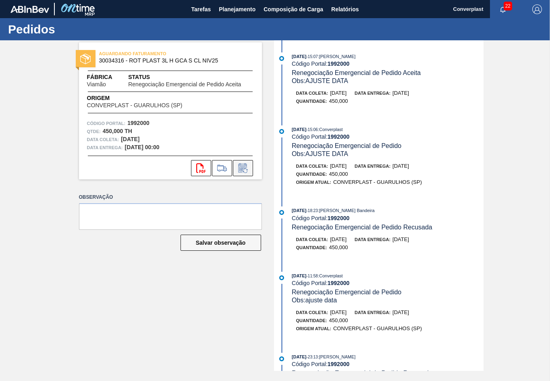
click at [239, 166] on icon at bounding box center [242, 168] width 13 height 10
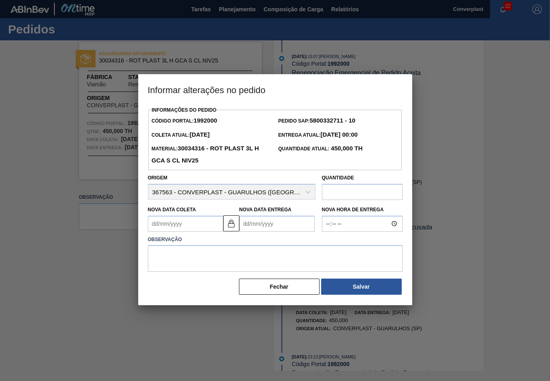
click at [336, 198] on input "text" at bounding box center [362, 192] width 81 height 16
type input "715"
click at [249, 260] on textarea at bounding box center [275, 258] width 255 height 27
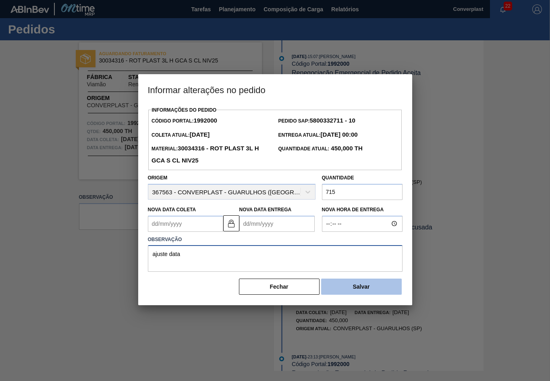
type textarea "ajuste data"
click at [370, 292] on button "Salvar" at bounding box center [361, 286] width 81 height 16
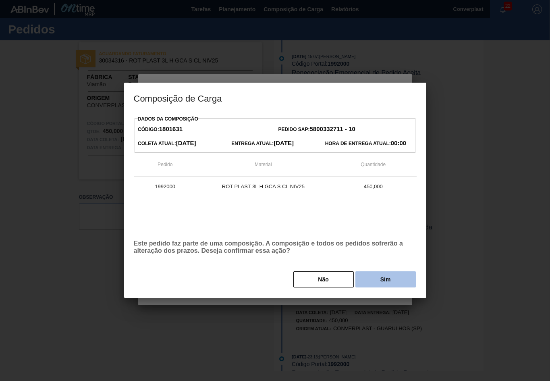
click at [380, 281] on button "Sim" at bounding box center [385, 279] width 60 height 16
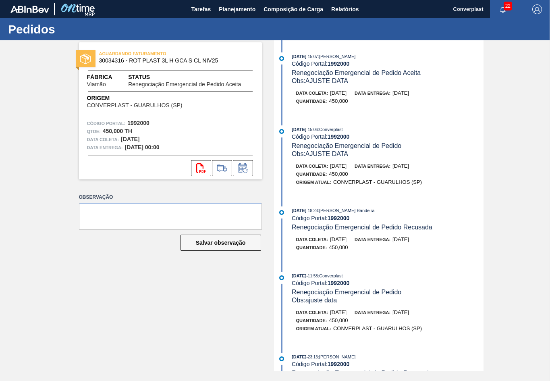
click at [458, 143] on div "05/09/2025 - 15:06 : Converplast Código Portal: 1992000 Renegociação Emergencia…" at bounding box center [387, 141] width 191 height 33
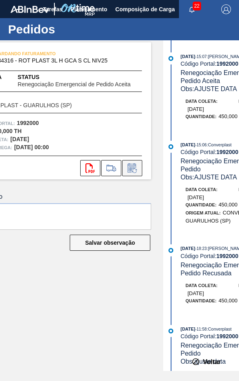
click at [129, 170] on icon at bounding box center [132, 168] width 6 height 5
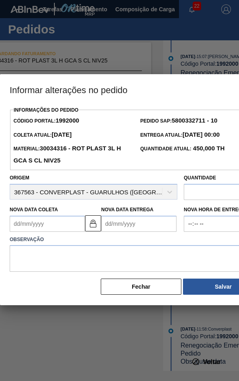
click at [201, 189] on input "text" at bounding box center [224, 192] width 81 height 16
type input "715"
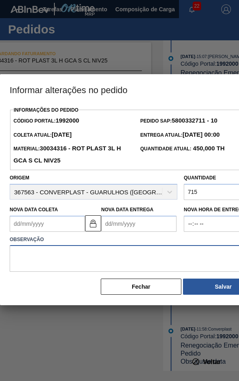
click at [41, 263] on textarea at bounding box center [137, 258] width 255 height 27
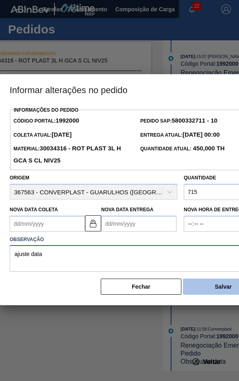
type textarea "ajuste data"
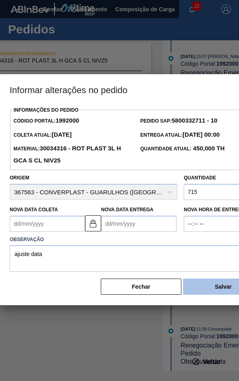
click at [210, 288] on button "Salvar" at bounding box center [223, 286] width 81 height 16
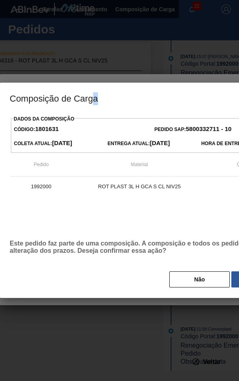
drag, startPoint x: 184, startPoint y: 97, endPoint x: 95, endPoint y: 104, distance: 89.2
click at [95, 104] on h3 "Composição de Carga" at bounding box center [151, 98] width 302 height 31
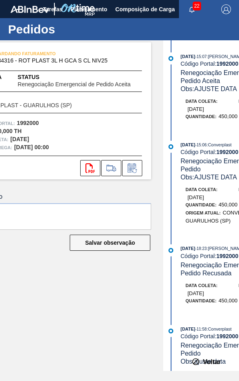
click at [76, 297] on div "AGUARDANDO FATURAMENTO 30034316 - ROT PLAST 3L H GCA S CL NIV25 Fábrica Viamão …" at bounding box center [53, 205] width 195 height 330
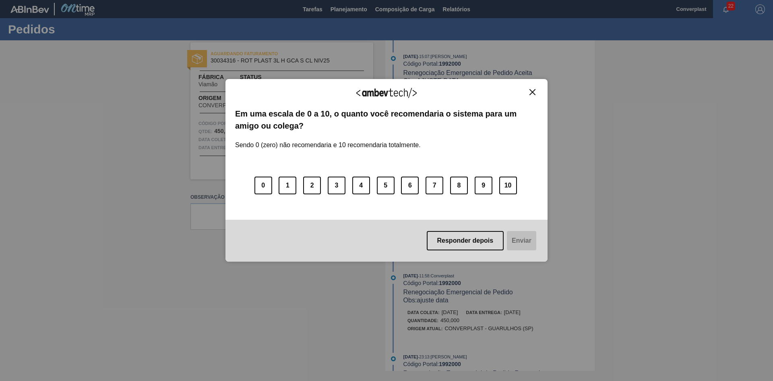
click at [530, 91] on img "Close" at bounding box center [533, 92] width 6 height 6
